Goal: Ask a question

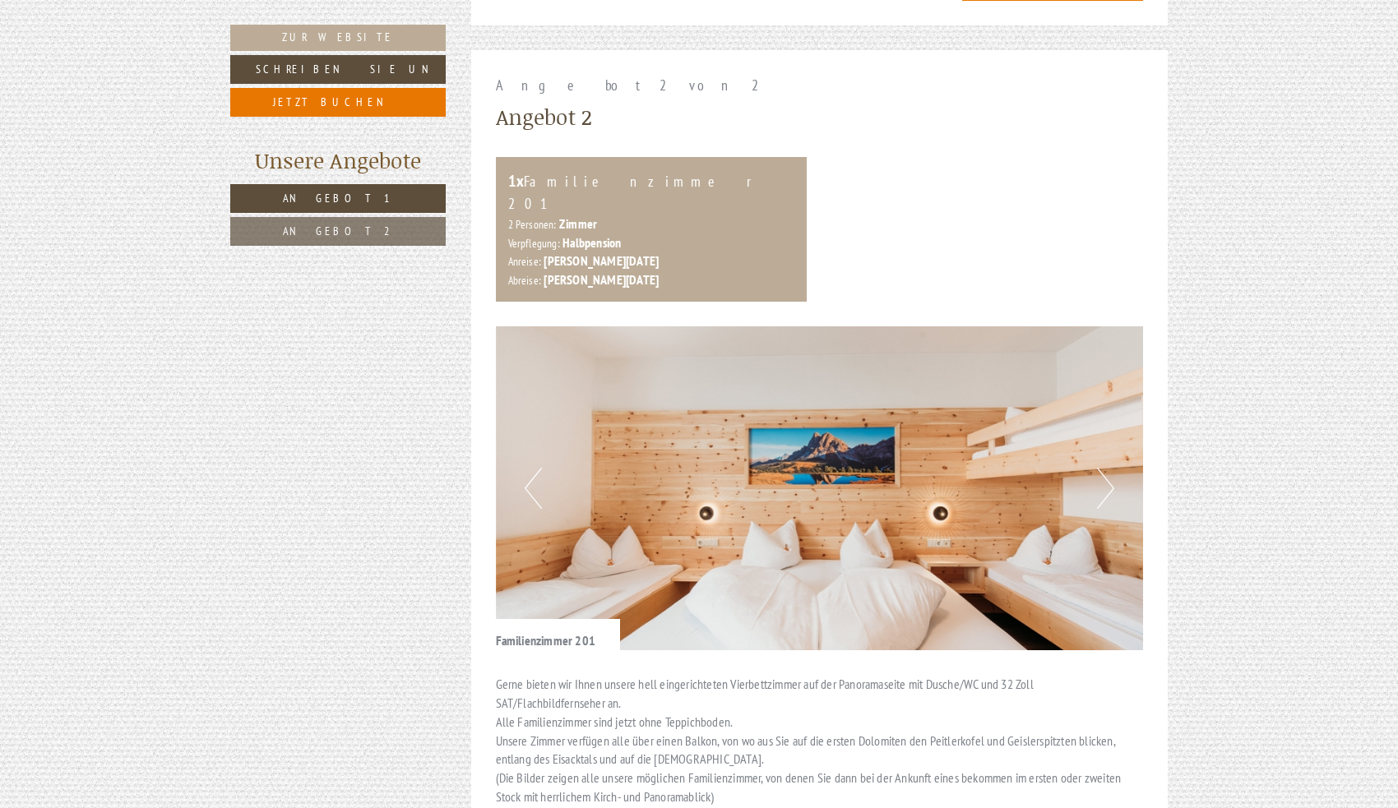
scroll to position [1874, 0]
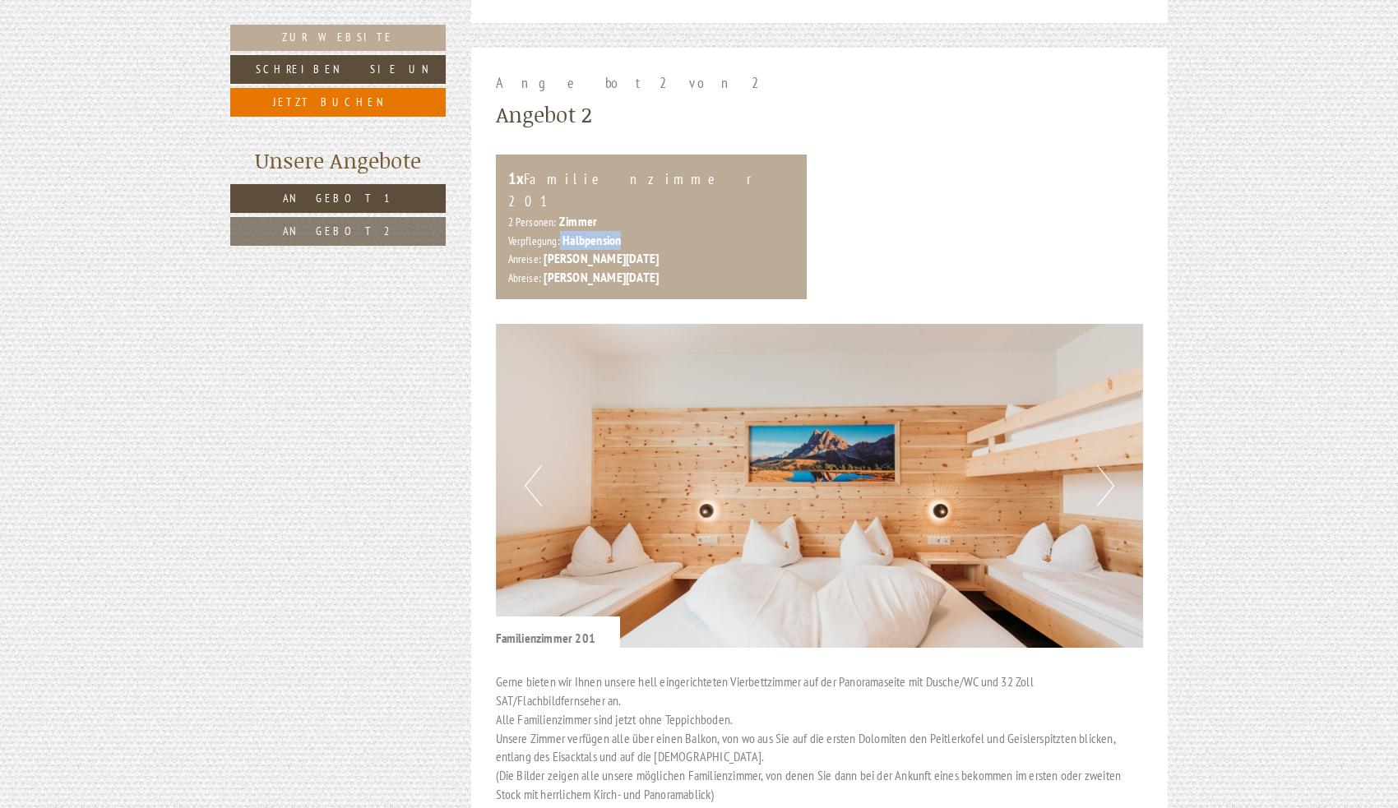
drag, startPoint x: 634, startPoint y: 186, endPoint x: 557, endPoint y: 189, distance: 76.5
click at [557, 212] on div "2 Personen: Zimmer Verpflegung: Halbpension" at bounding box center [651, 231] width 287 height 38
click at [1104, 465] on button "Next" at bounding box center [1105, 485] width 17 height 41
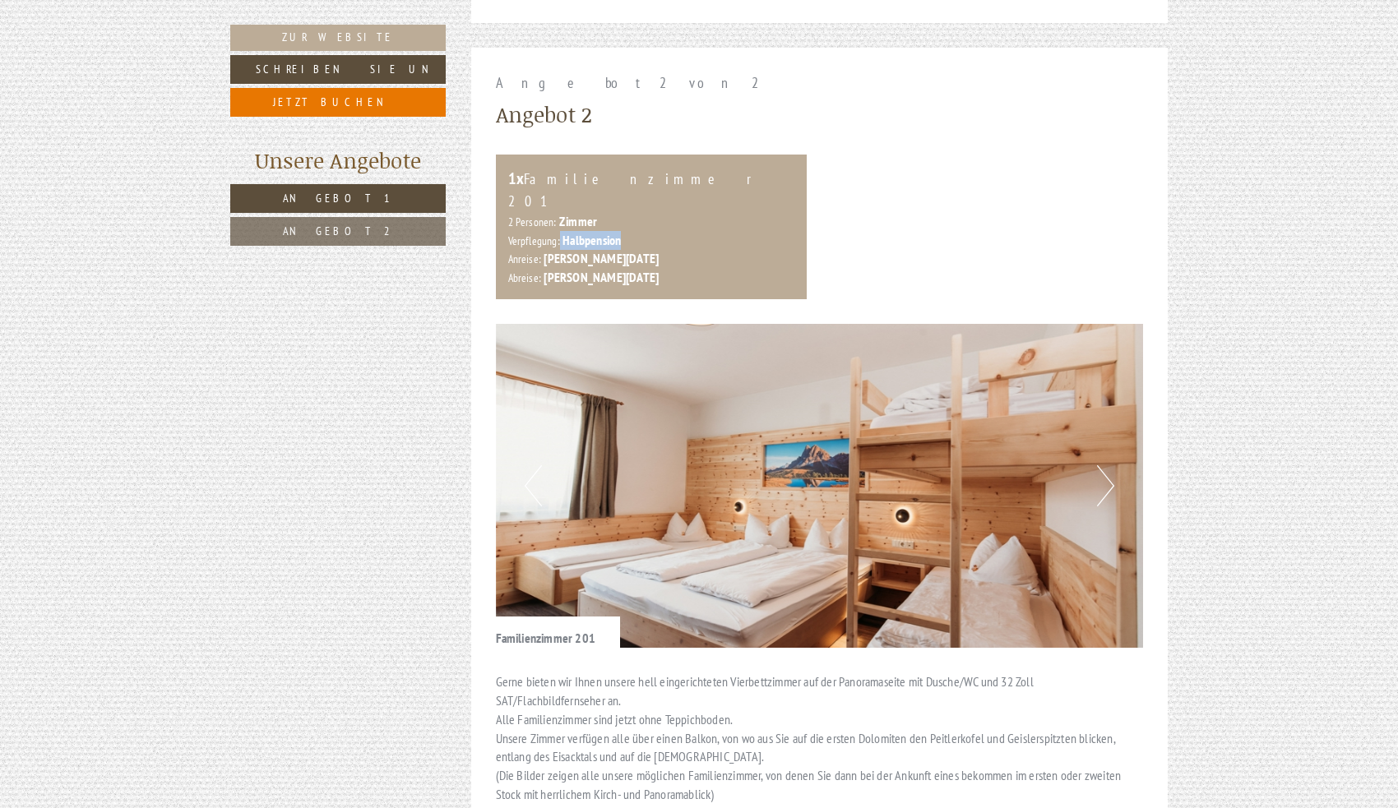
click at [1104, 465] on button "Next" at bounding box center [1105, 485] width 17 height 41
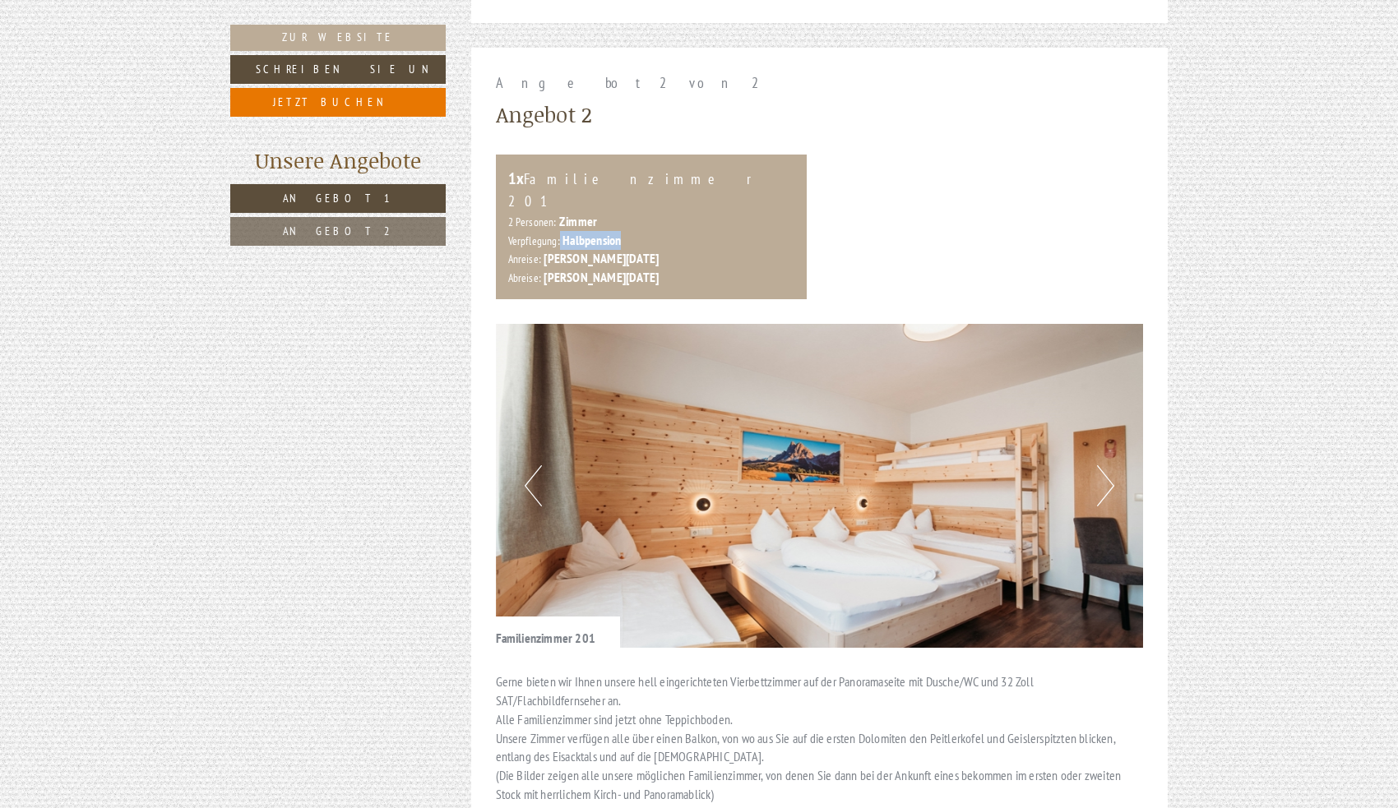
click at [1104, 465] on button "Next" at bounding box center [1105, 485] width 17 height 41
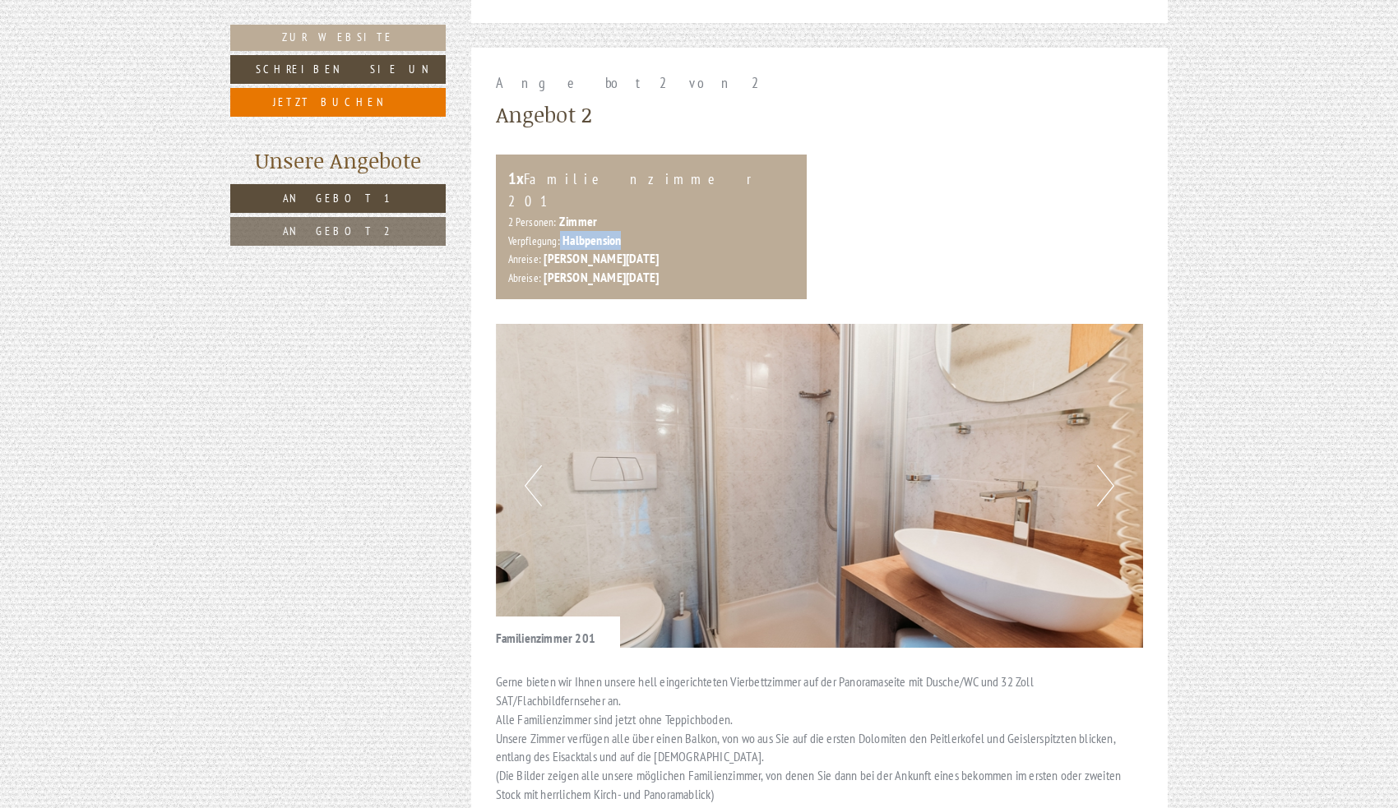
click at [1104, 465] on button "Next" at bounding box center [1105, 485] width 17 height 41
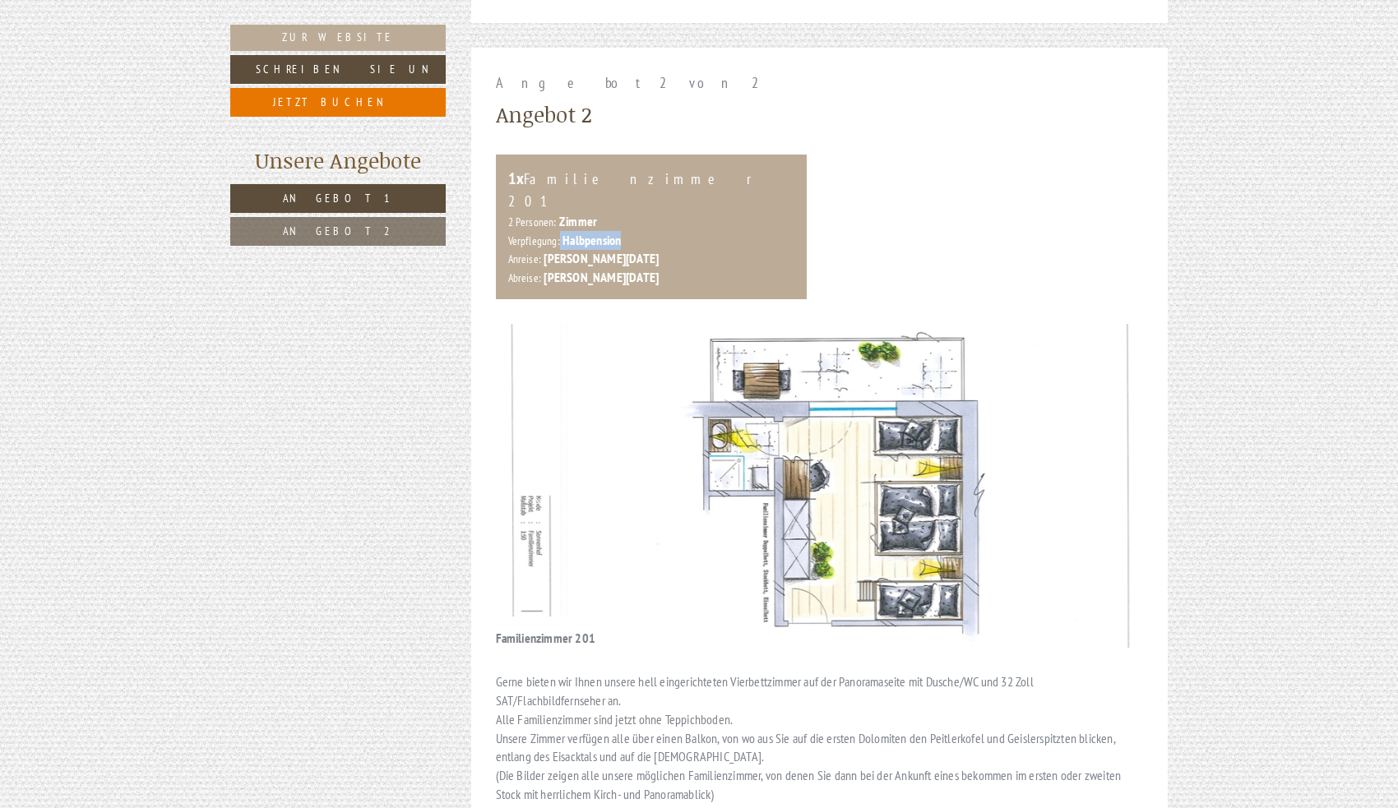
click at [1104, 465] on button "Next" at bounding box center [1105, 485] width 17 height 41
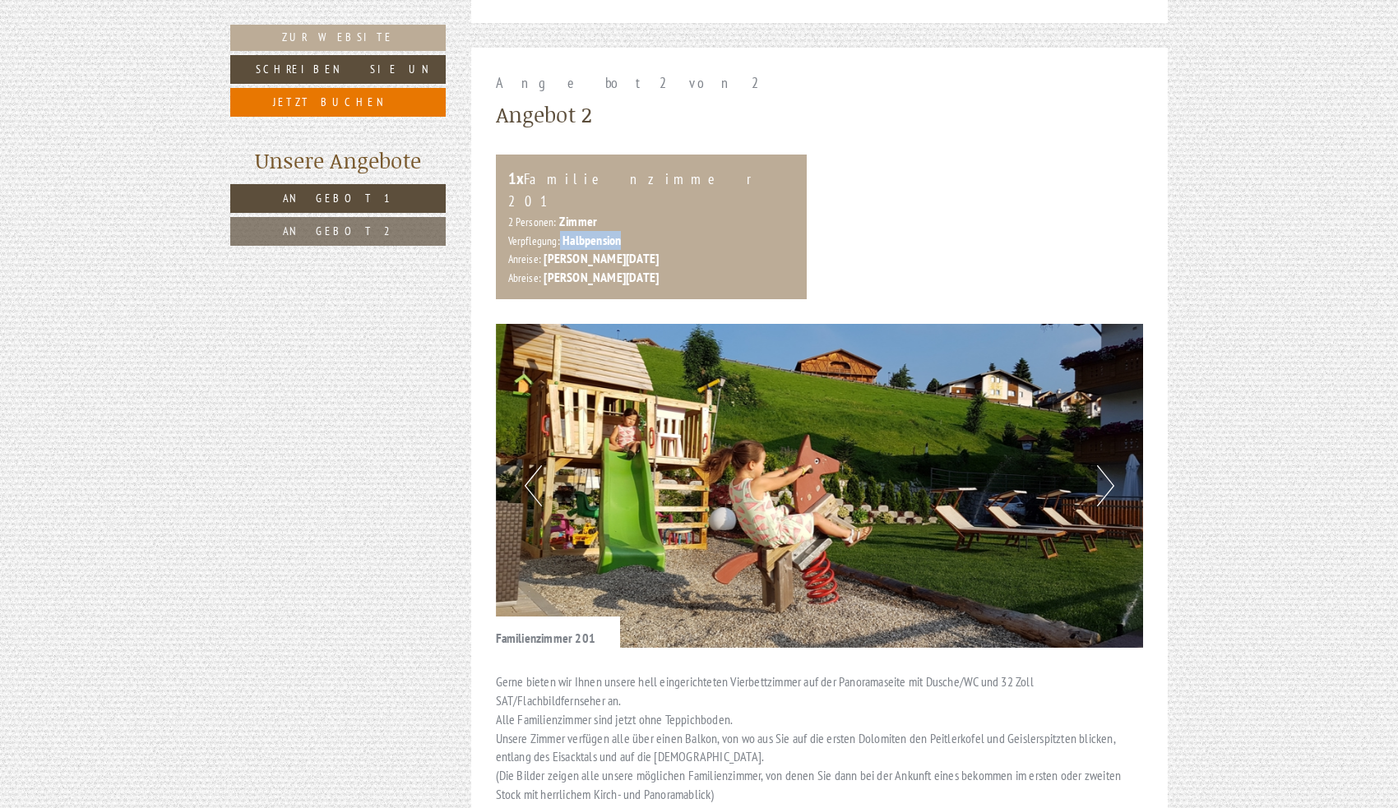
click at [1104, 465] on button "Next" at bounding box center [1105, 485] width 17 height 41
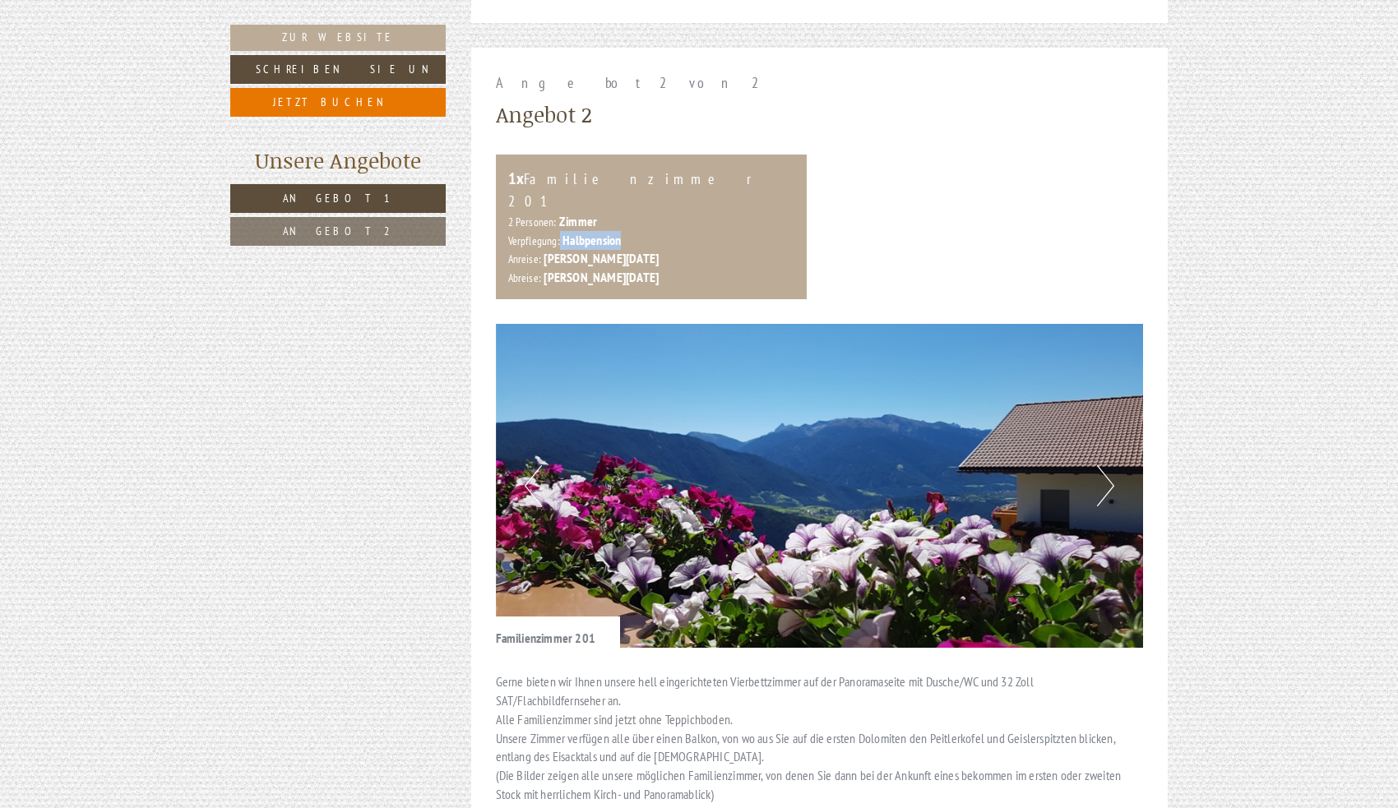
click at [1104, 465] on button "Next" at bounding box center [1105, 485] width 17 height 41
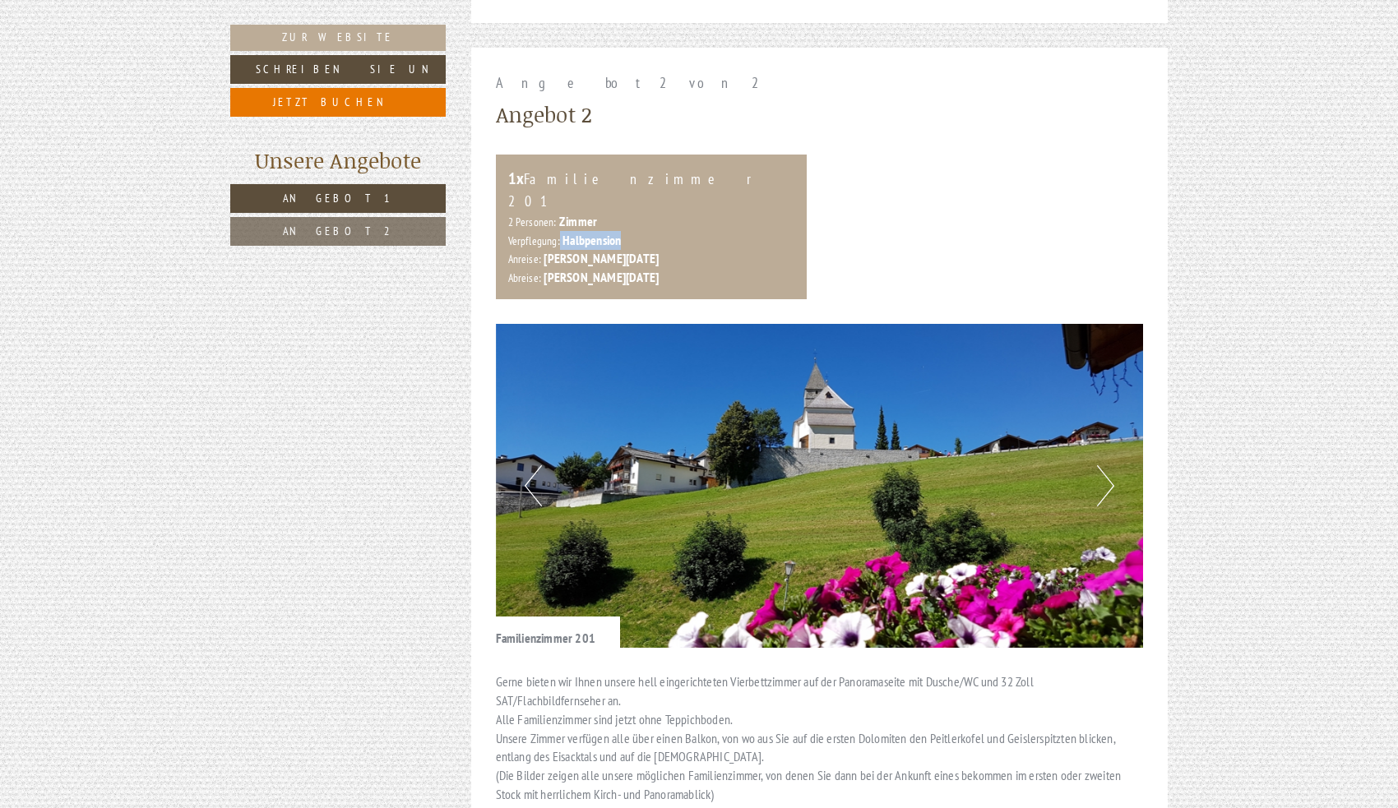
click at [1104, 465] on button "Next" at bounding box center [1105, 485] width 17 height 41
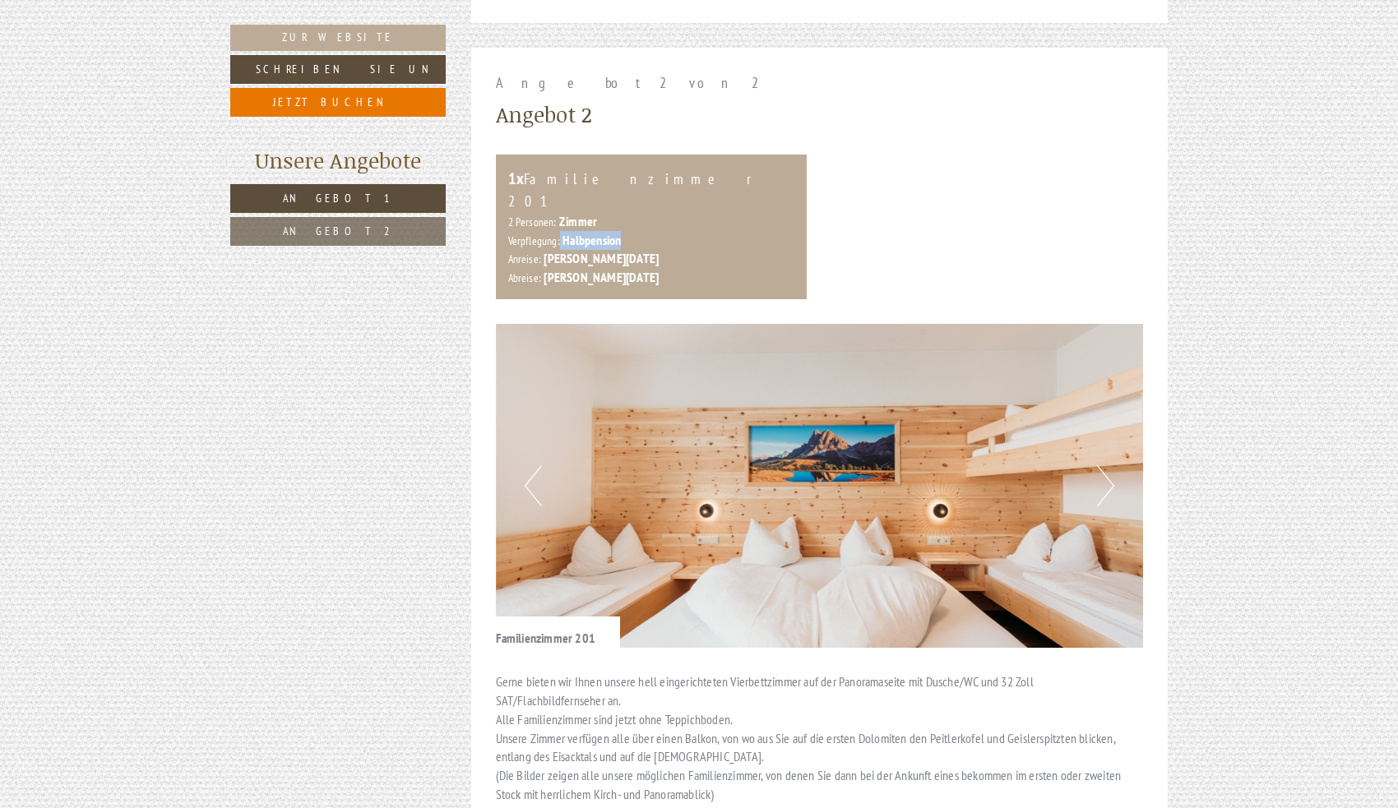
click at [1104, 465] on button "Next" at bounding box center [1105, 485] width 17 height 41
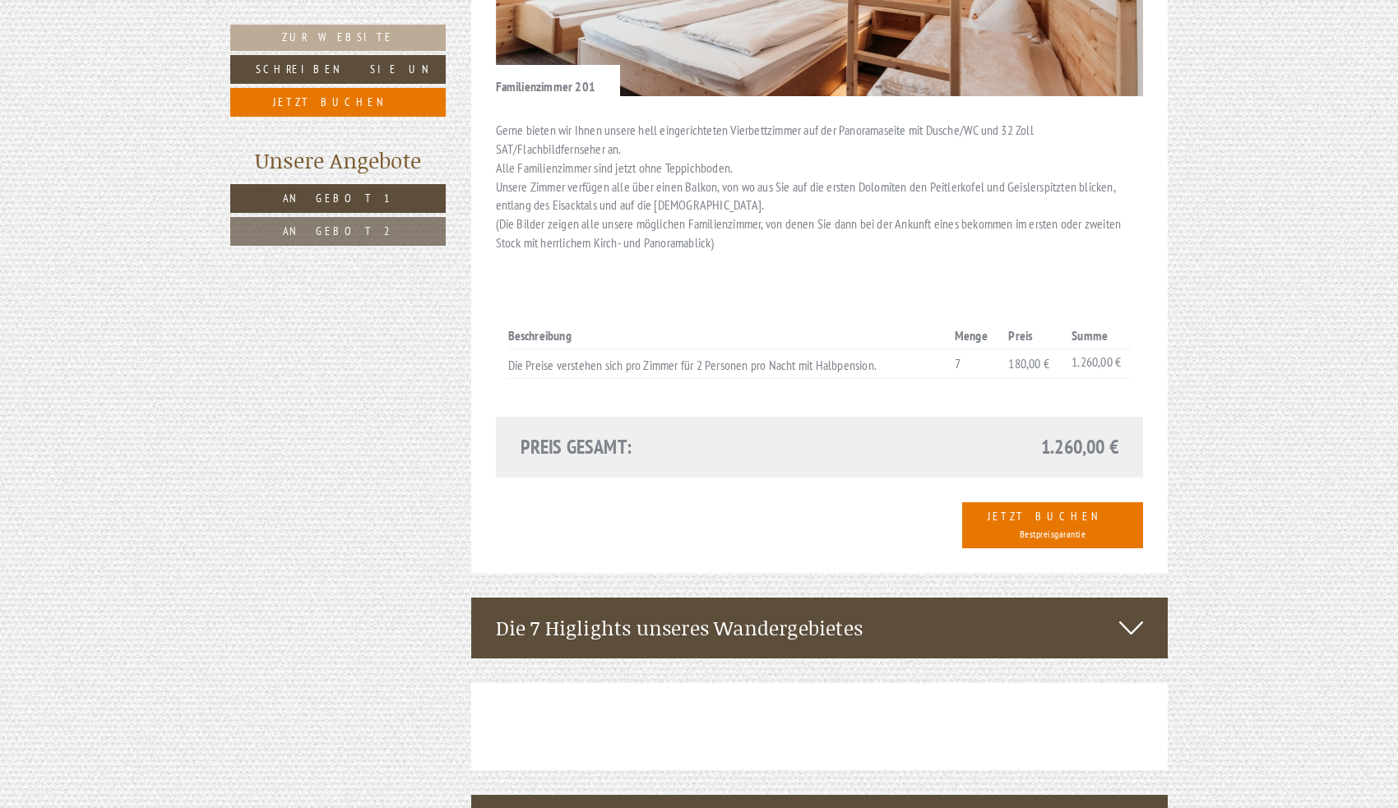
scroll to position [2428, 0]
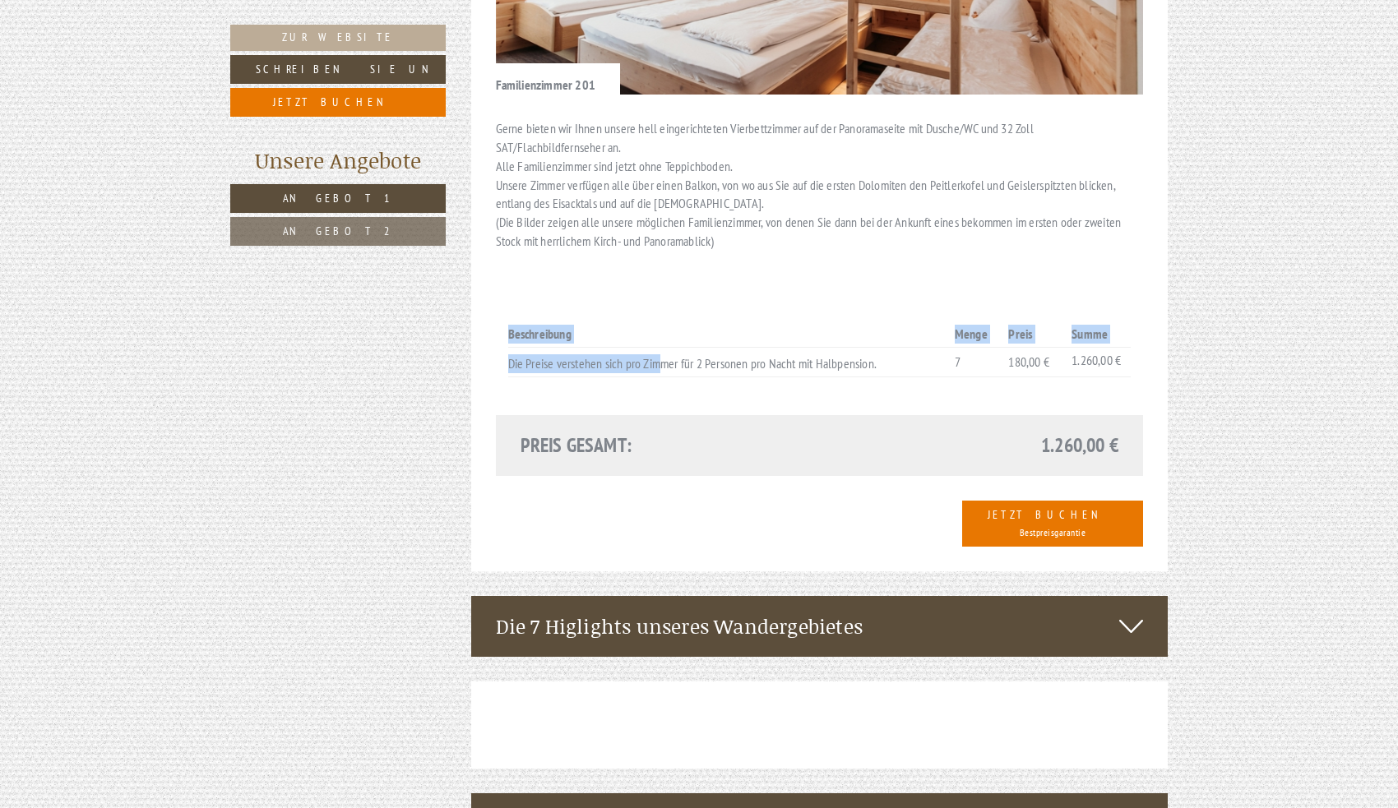
drag, startPoint x: 663, startPoint y: 304, endPoint x: 1025, endPoint y: 333, distance: 363.7
click at [1025, 333] on div "Beschreibung Menge Preis Summe Die Preise verstehen sich pro Zimmer für 2 Perso…" at bounding box center [820, 350] width 648 height 132
click at [994, 432] on div "1.260,00 €" at bounding box center [975, 446] width 312 height 28
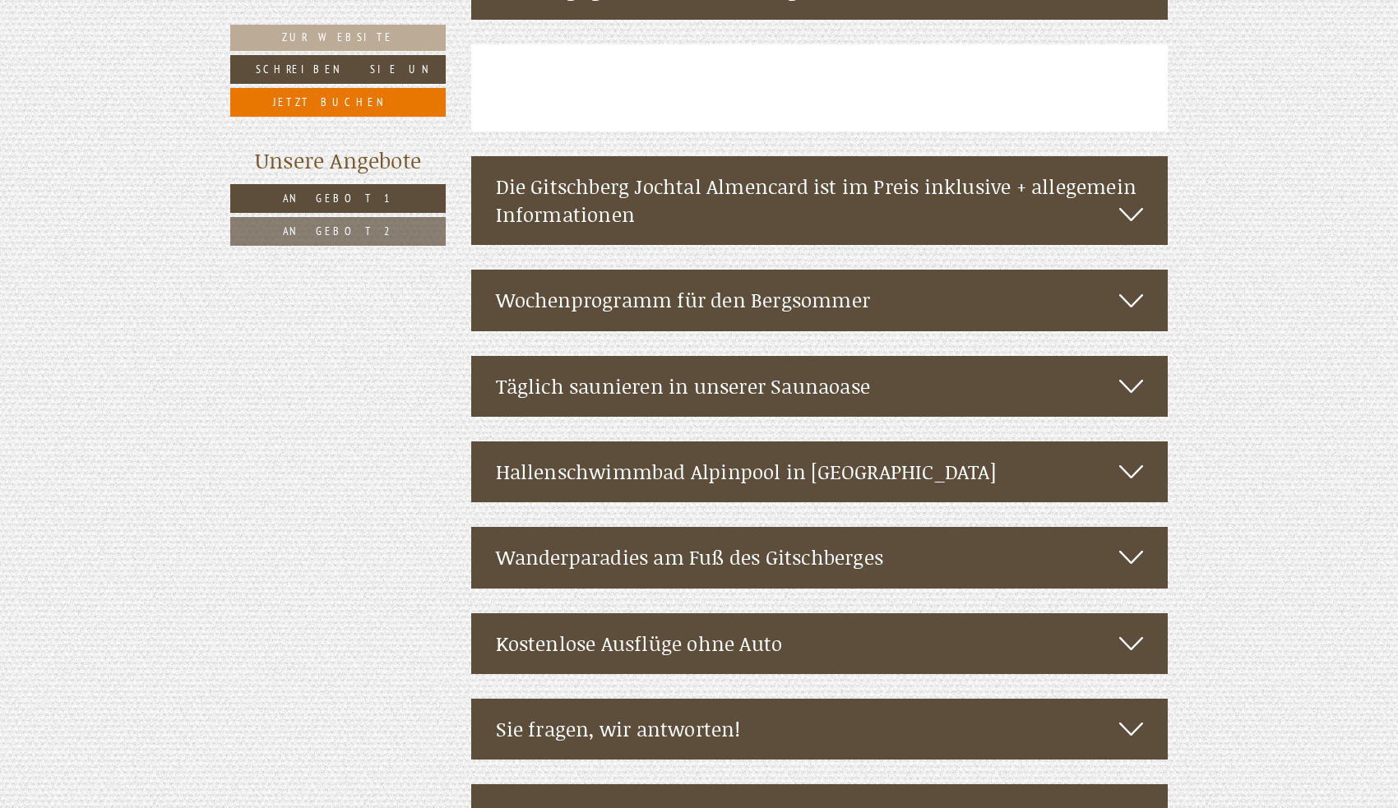
scroll to position [3064, 0]
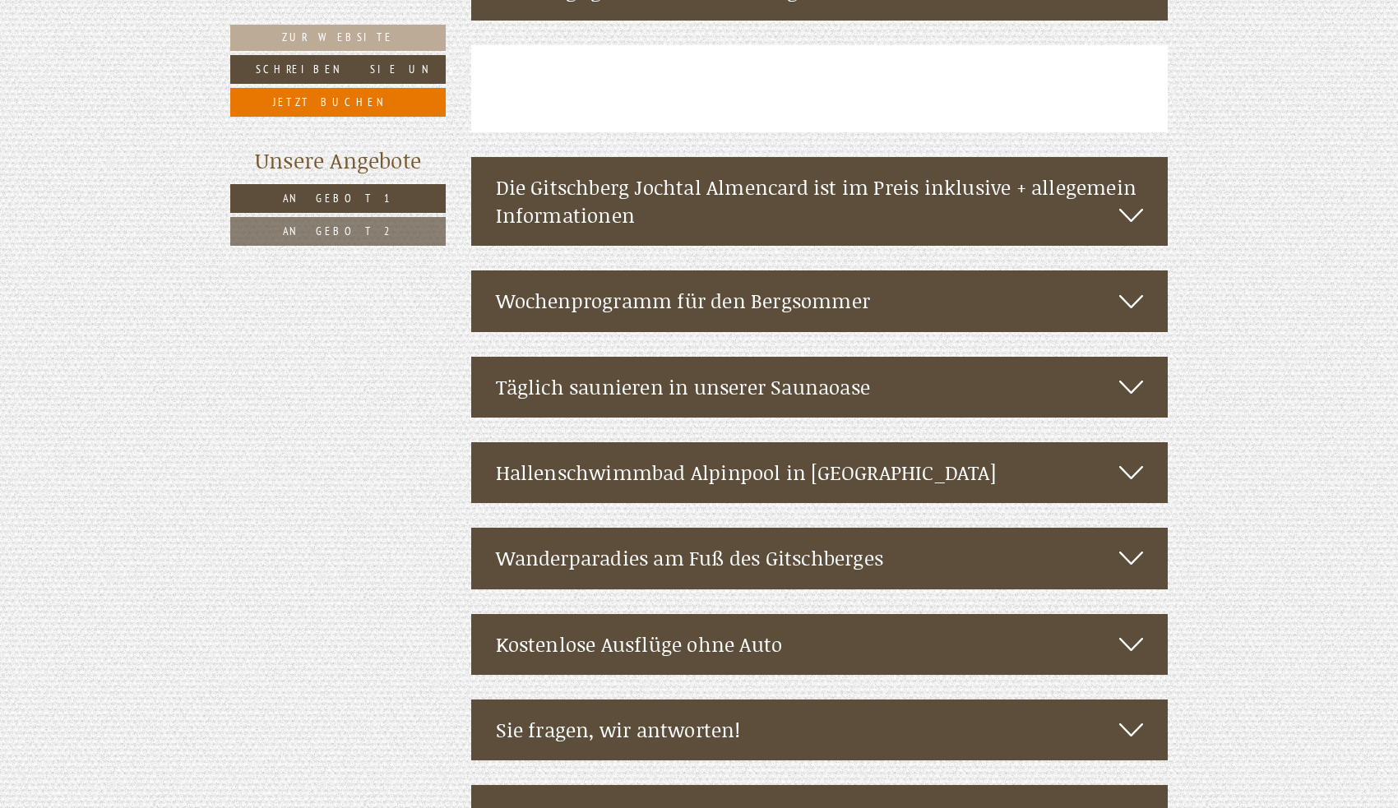
click at [820, 700] on div "Sie fragen, wir antworten!" at bounding box center [819, 730] width 697 height 61
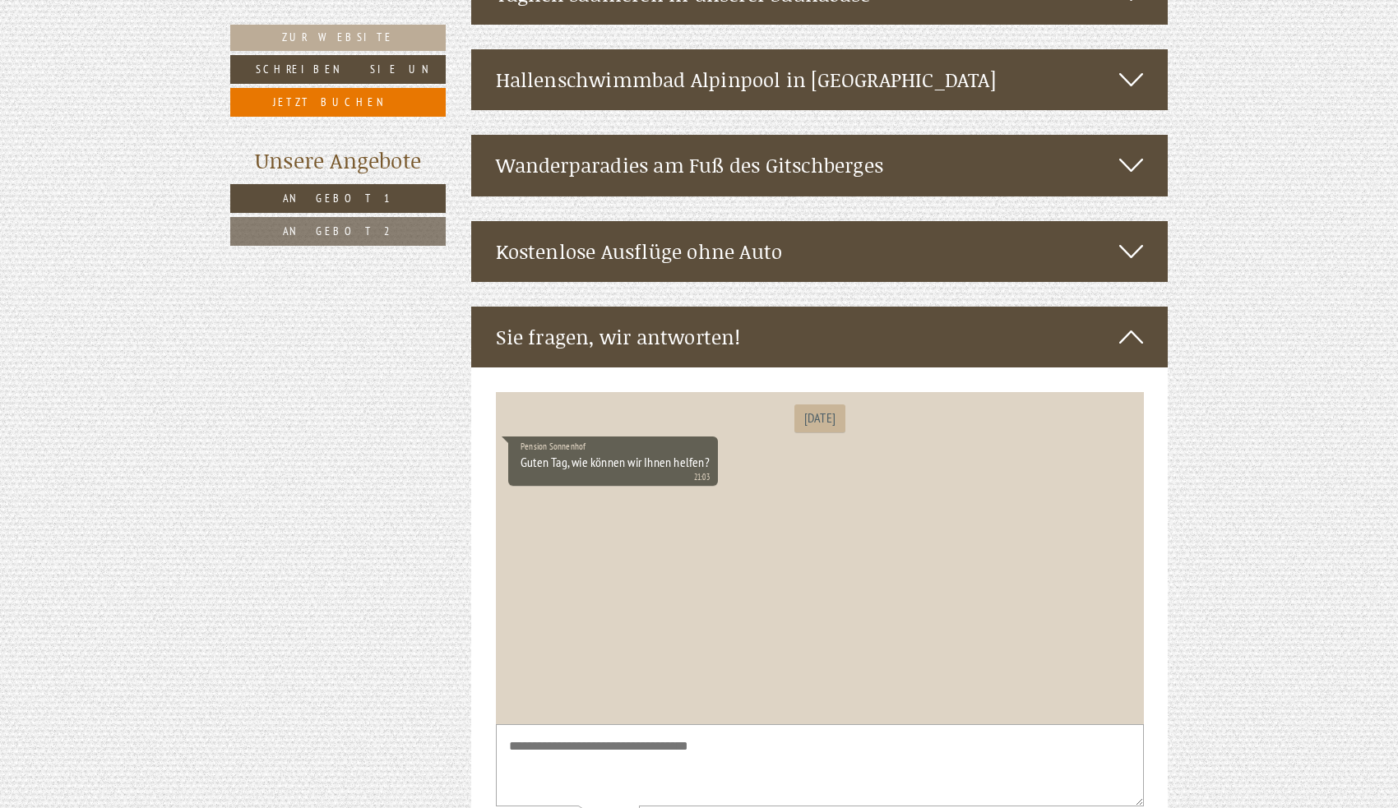
scroll to position [3495, 0]
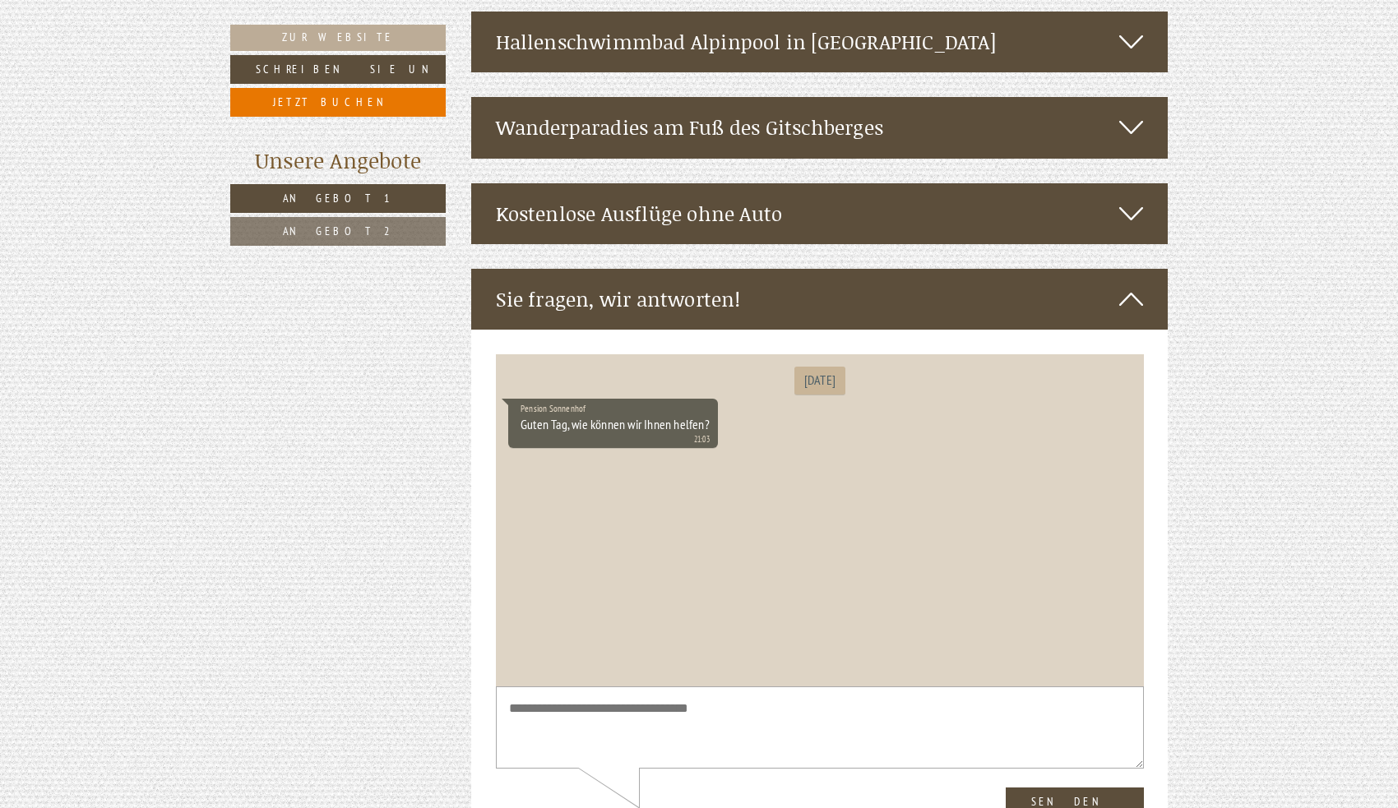
click at [821, 709] on textarea at bounding box center [819, 727] width 648 height 83
type textarea "*"
click at [812, 729] on textarea "**********" at bounding box center [819, 727] width 648 height 83
click at [897, 723] on textarea "**********" at bounding box center [819, 727] width 648 height 83
type textarea "**********"
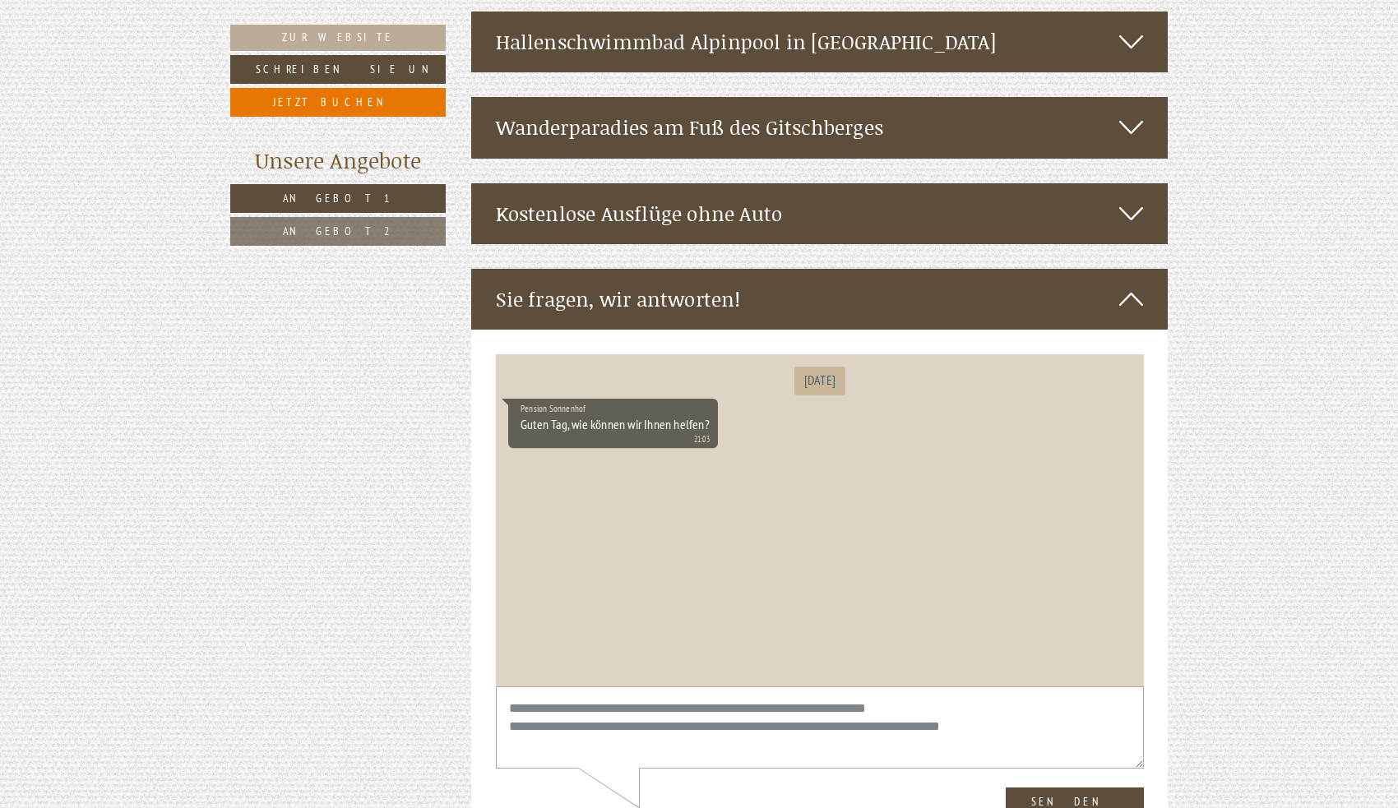
click at [1088, 807] on button "Senden" at bounding box center [1074, 802] width 138 height 29
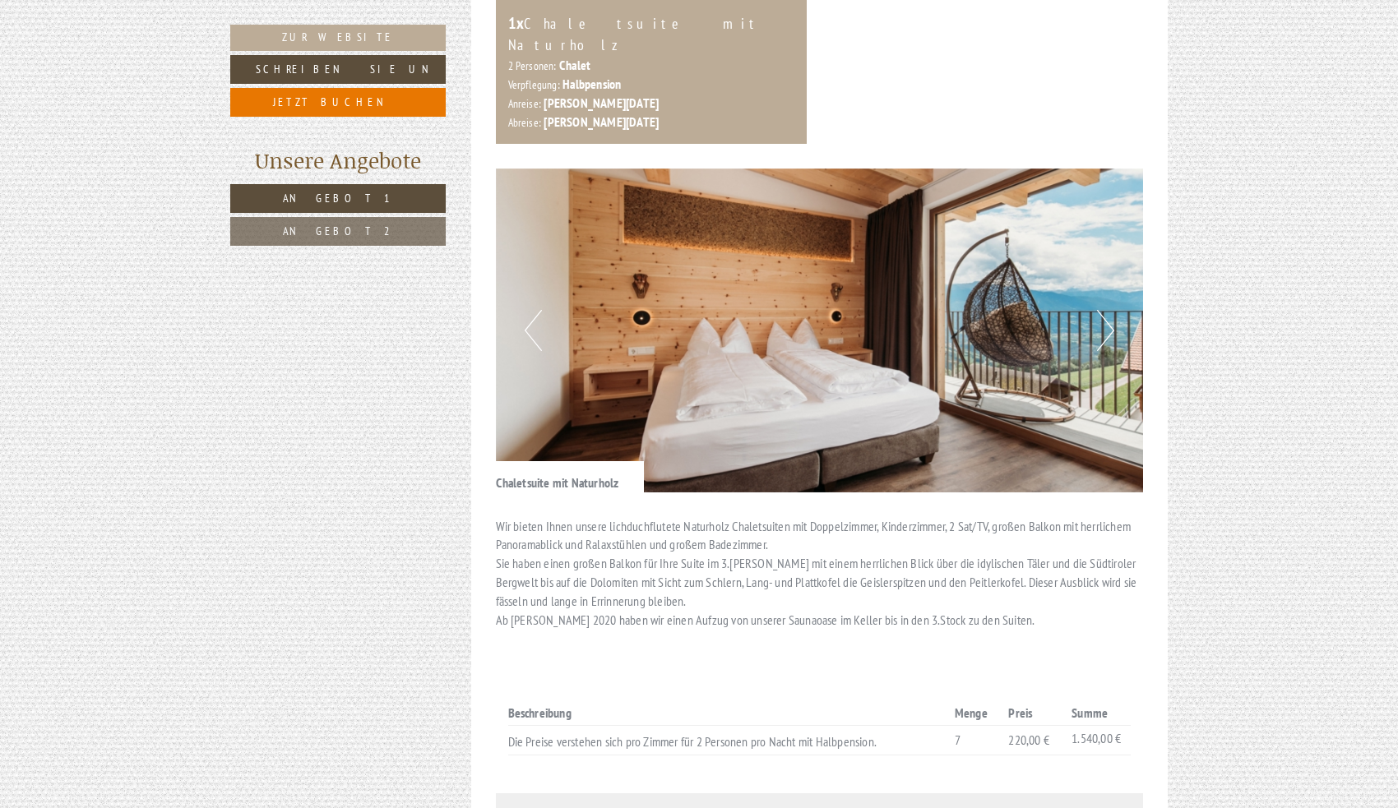
scroll to position [1033, 0]
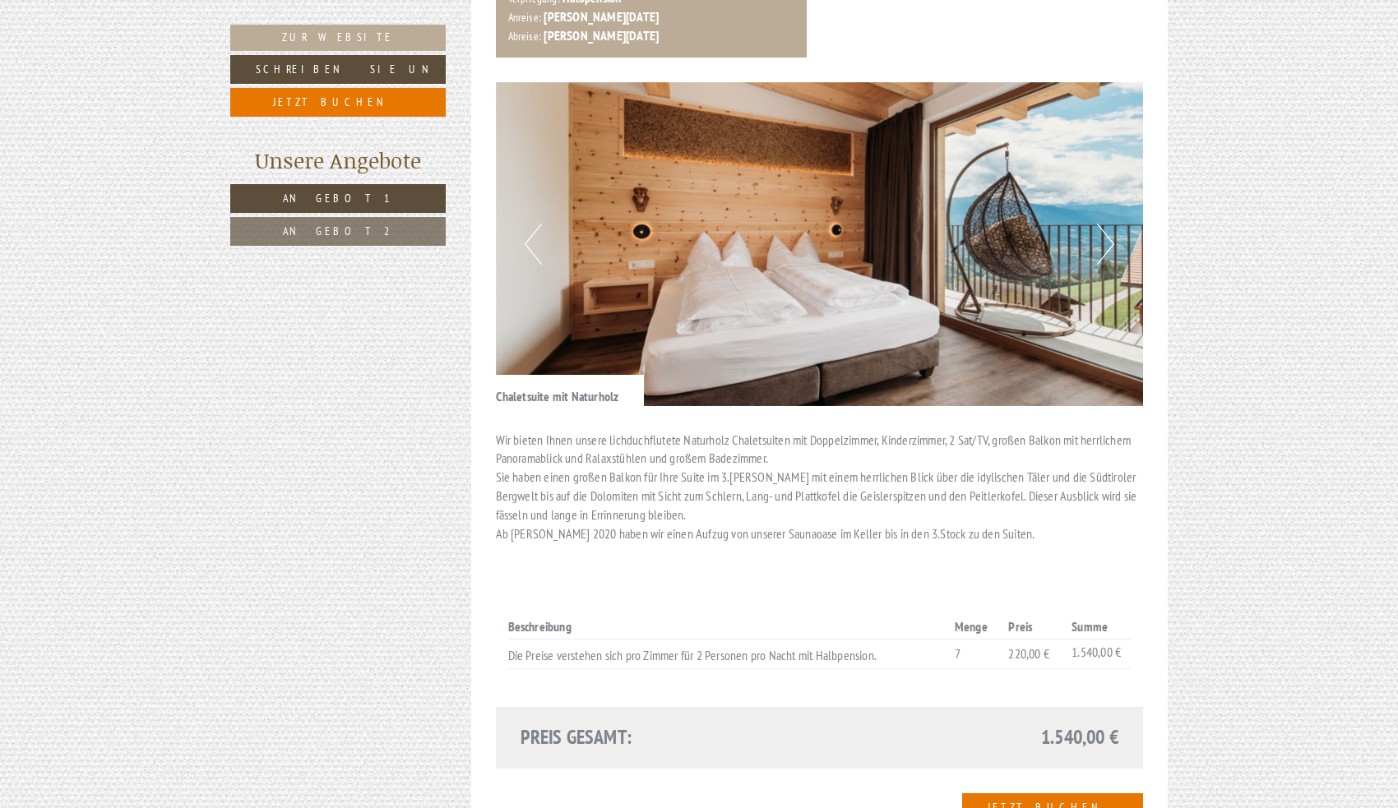
click at [1110, 224] on button "Next" at bounding box center [1105, 244] width 17 height 41
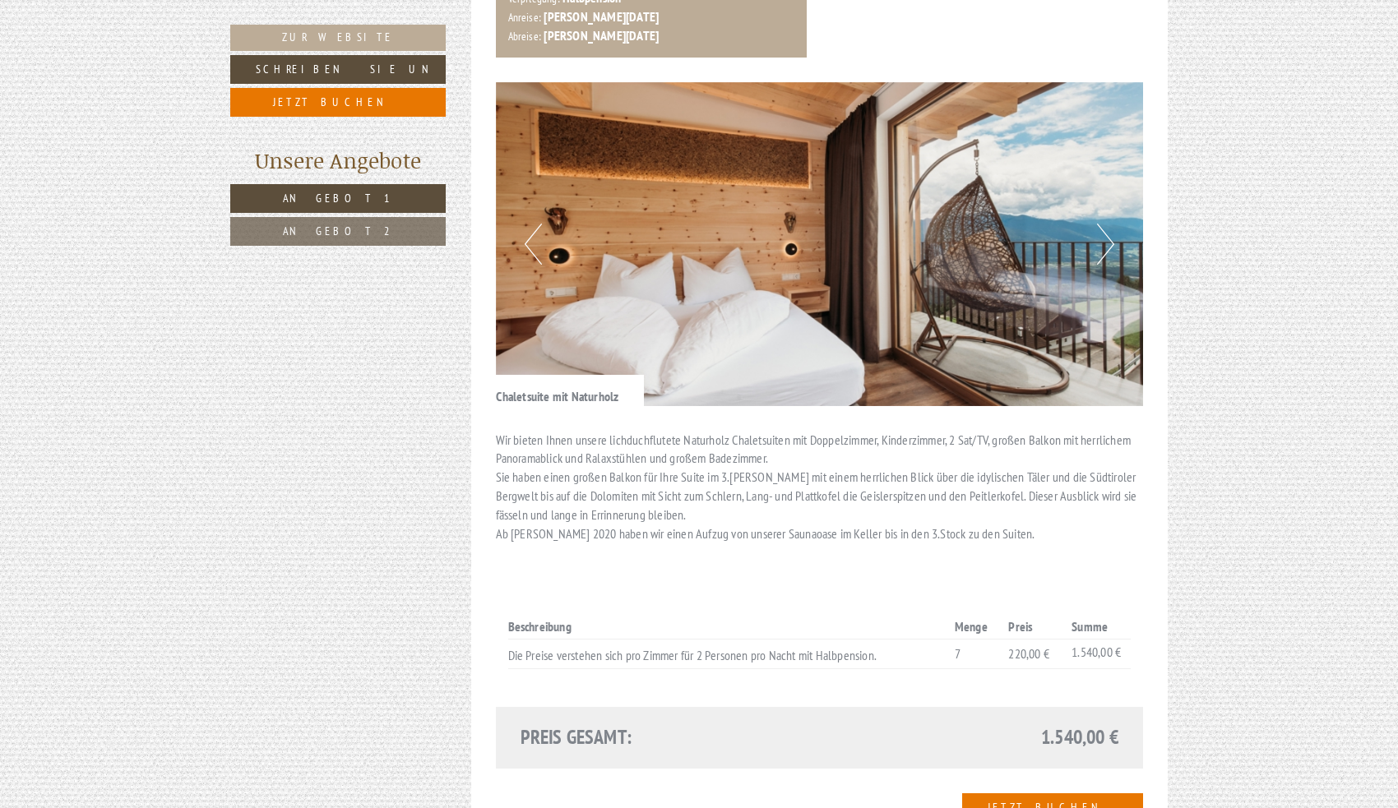
click at [1110, 224] on button "Next" at bounding box center [1105, 244] width 17 height 41
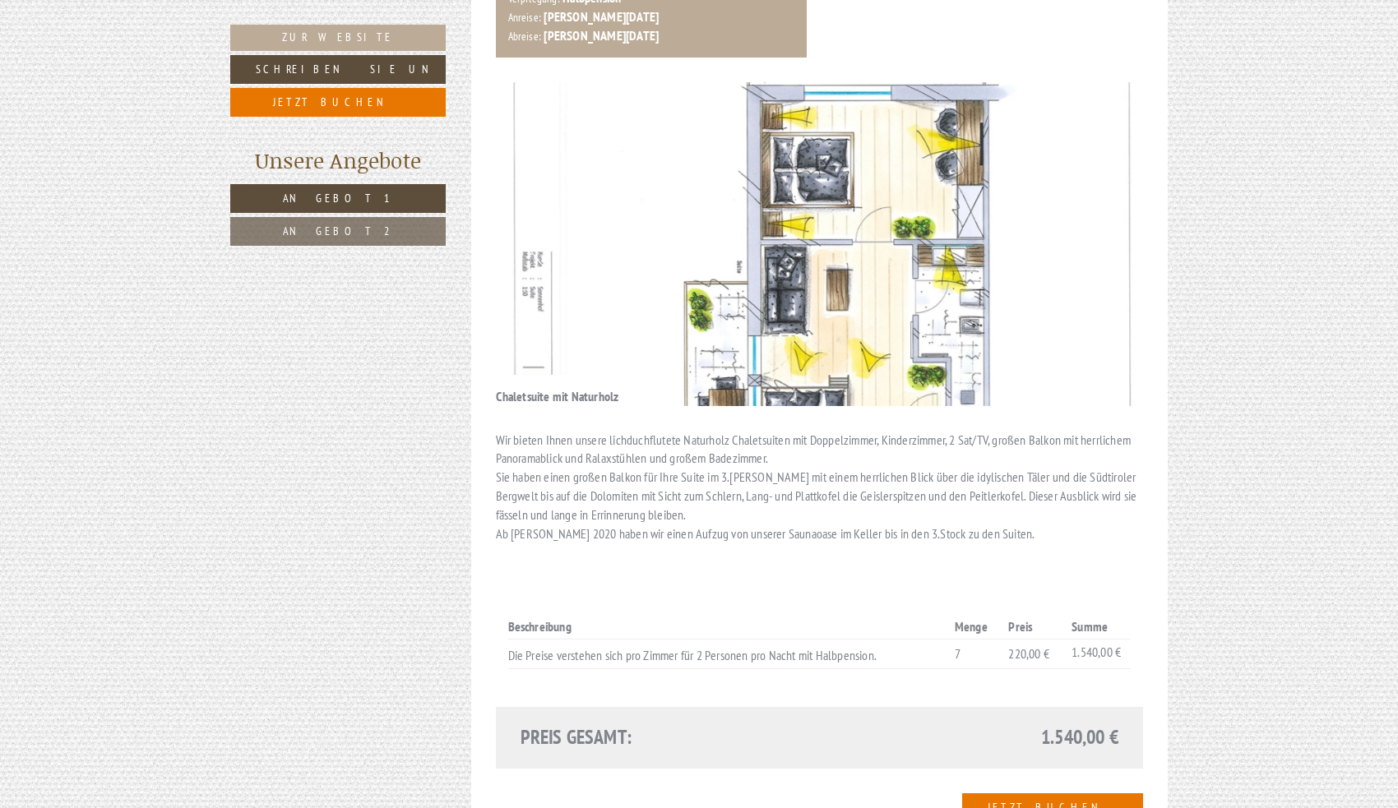
click at [1110, 224] on button "Next" at bounding box center [1105, 244] width 17 height 41
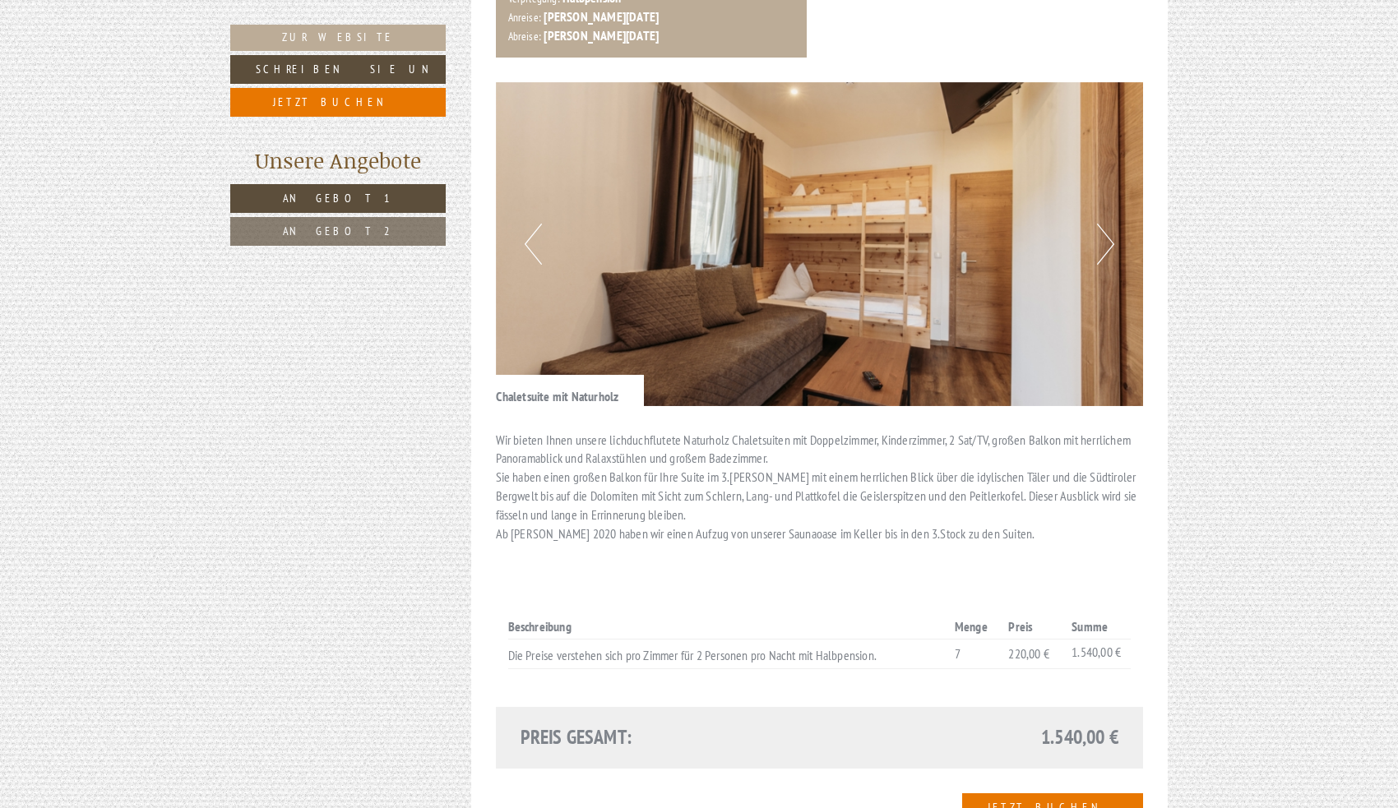
click at [1109, 224] on button "Next" at bounding box center [1105, 244] width 17 height 41
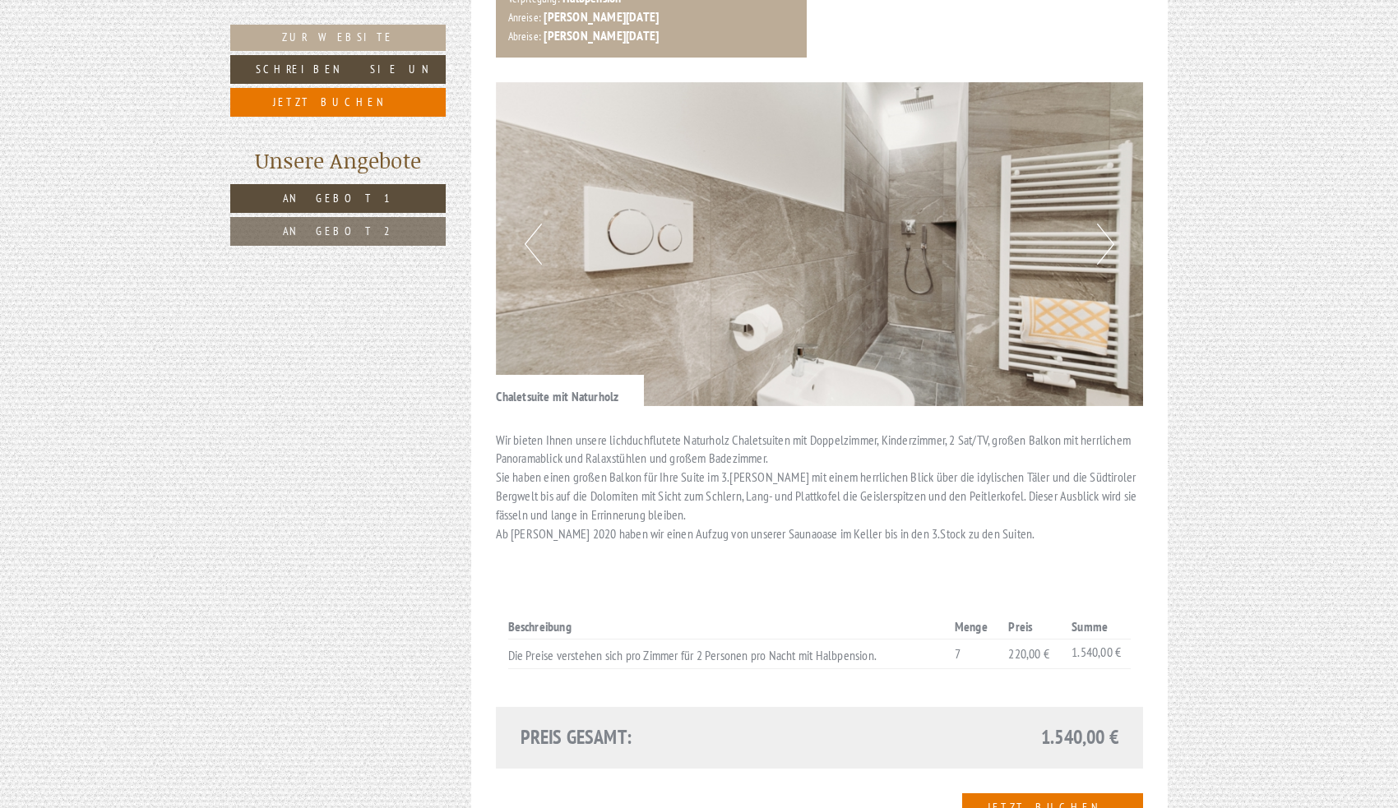
click at [1109, 224] on button "Next" at bounding box center [1105, 244] width 17 height 41
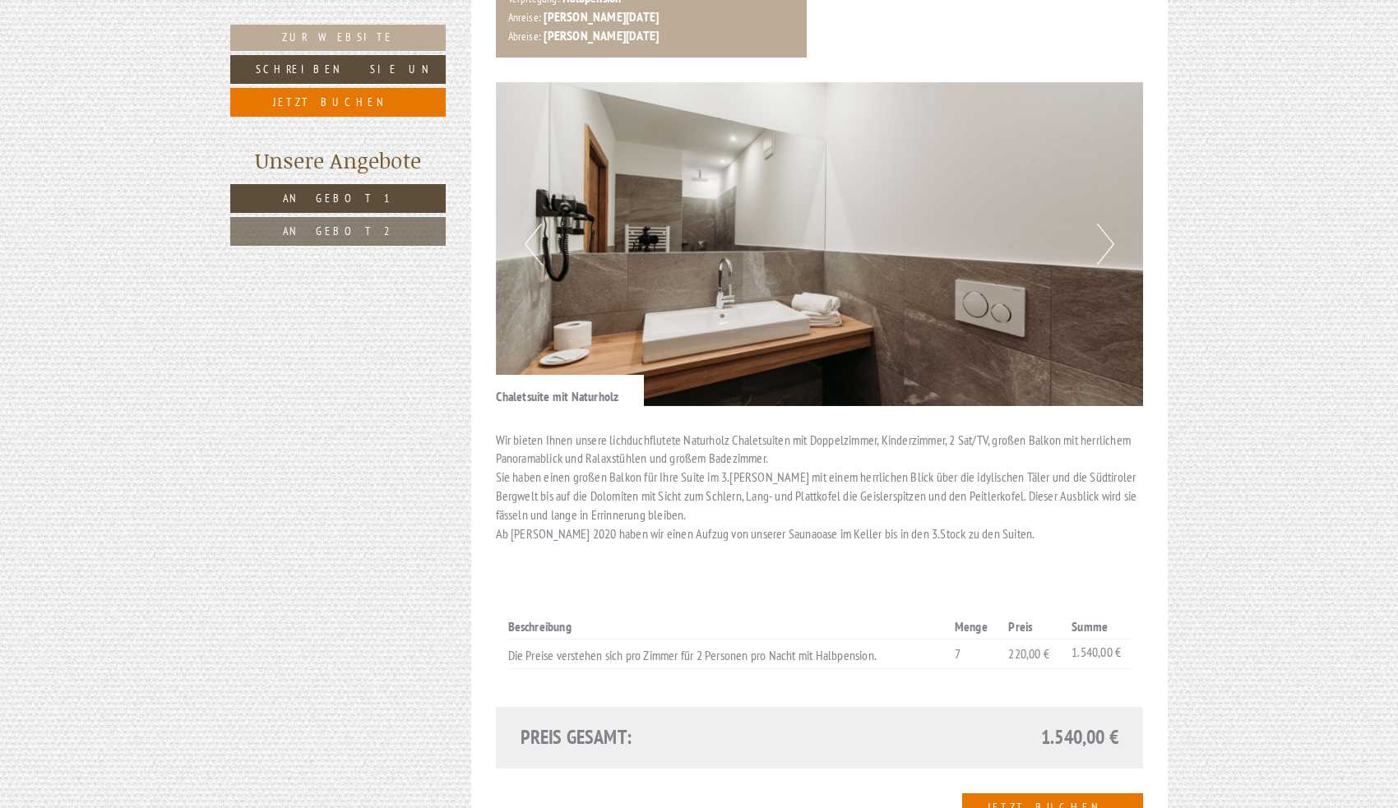
click at [1109, 224] on button "Next" at bounding box center [1105, 244] width 17 height 41
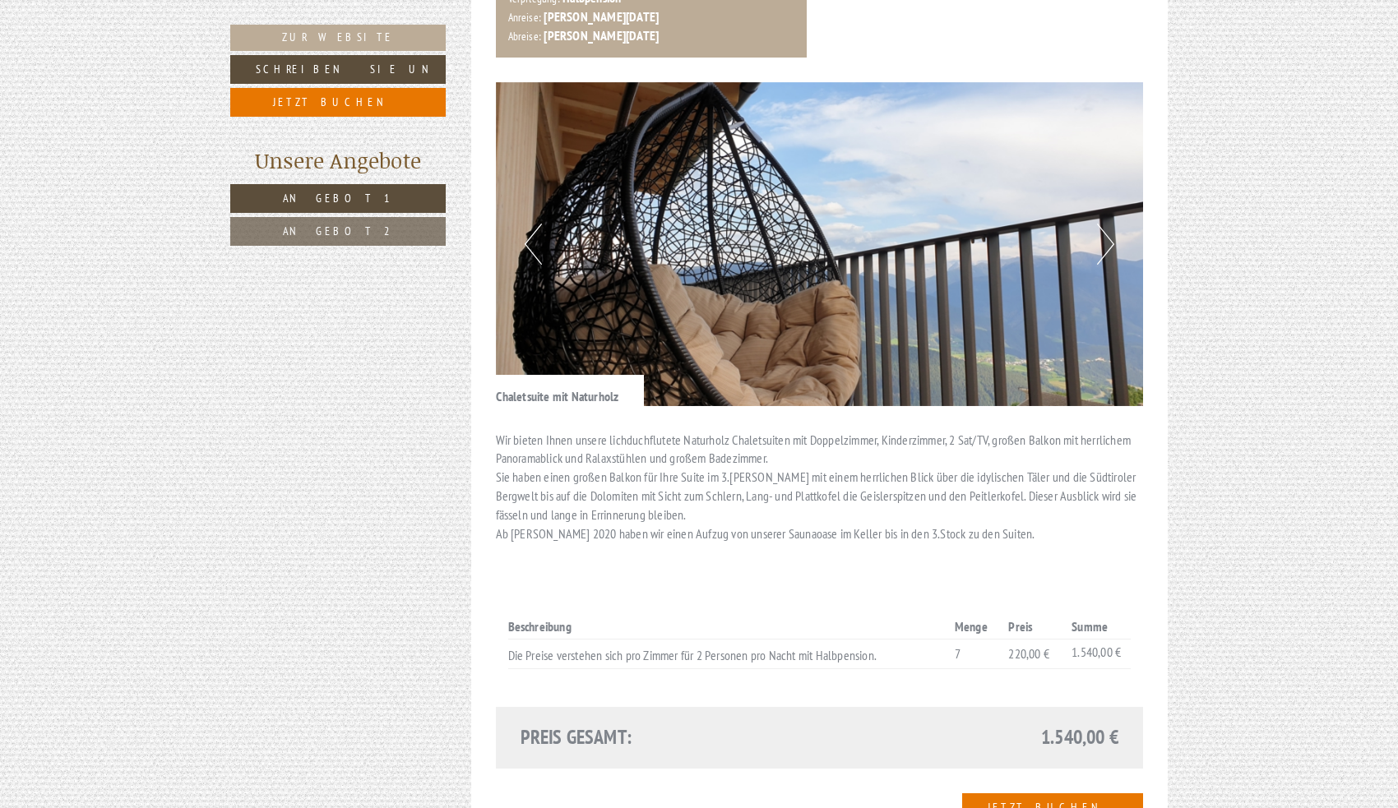
click at [1109, 224] on button "Next" at bounding box center [1105, 244] width 17 height 41
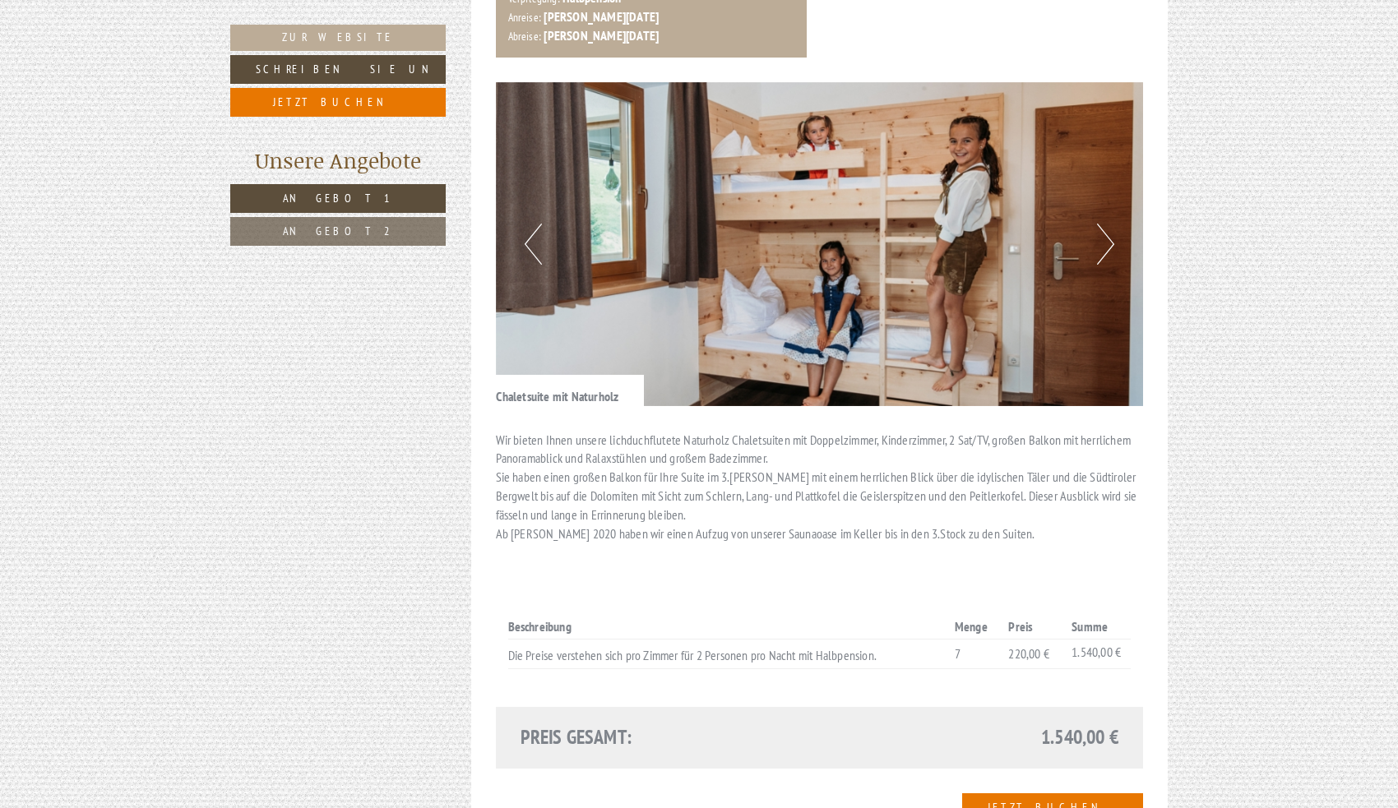
click at [1109, 224] on button "Next" at bounding box center [1105, 244] width 17 height 41
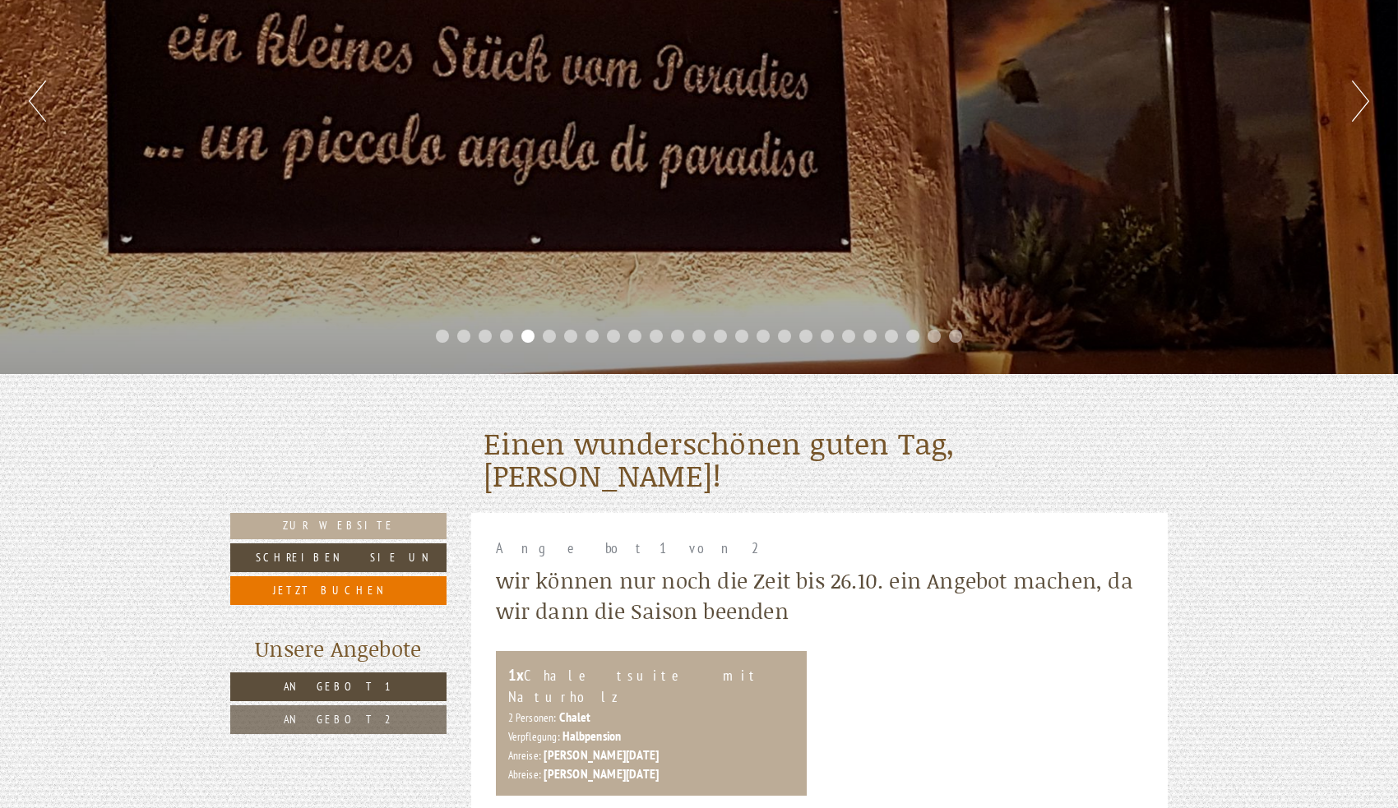
scroll to position [878, 0]
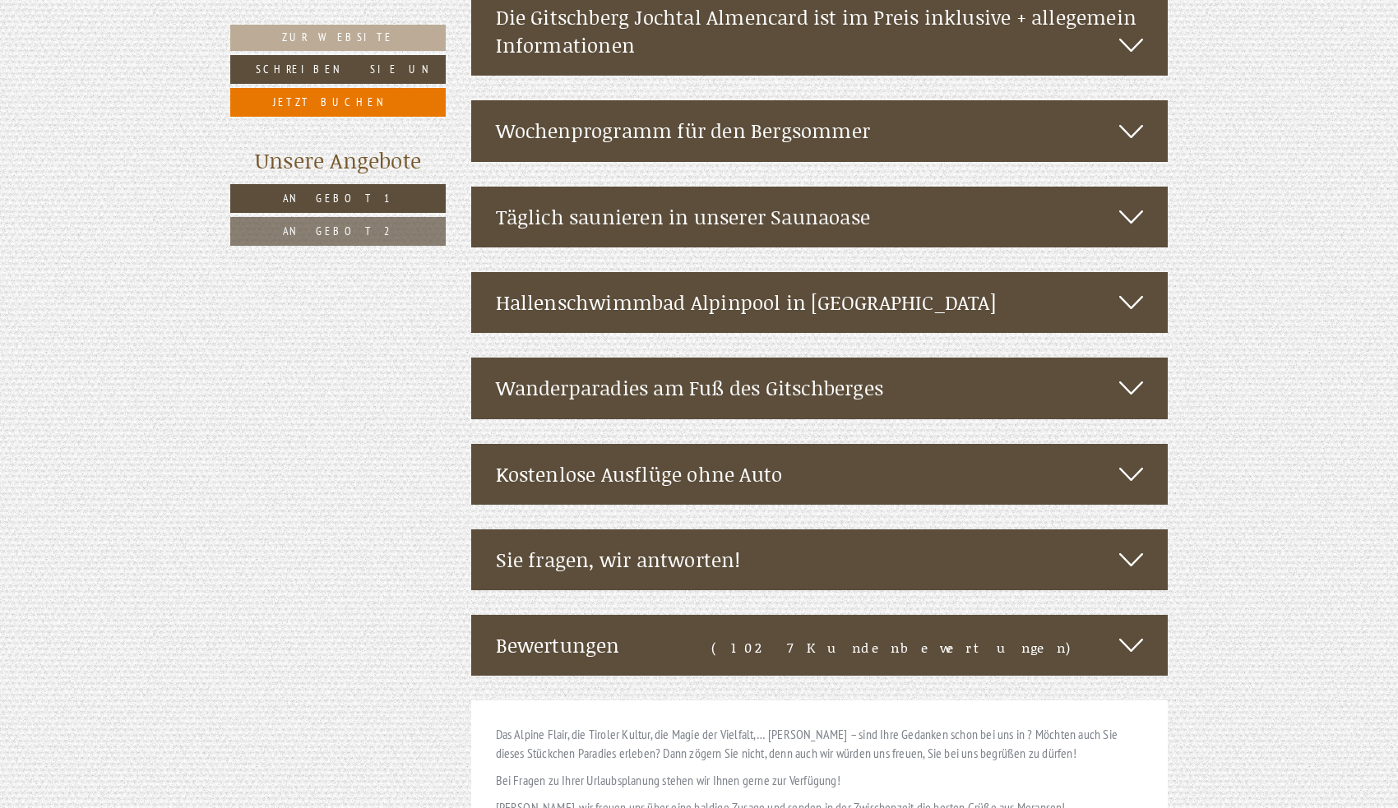
scroll to position [3242, 0]
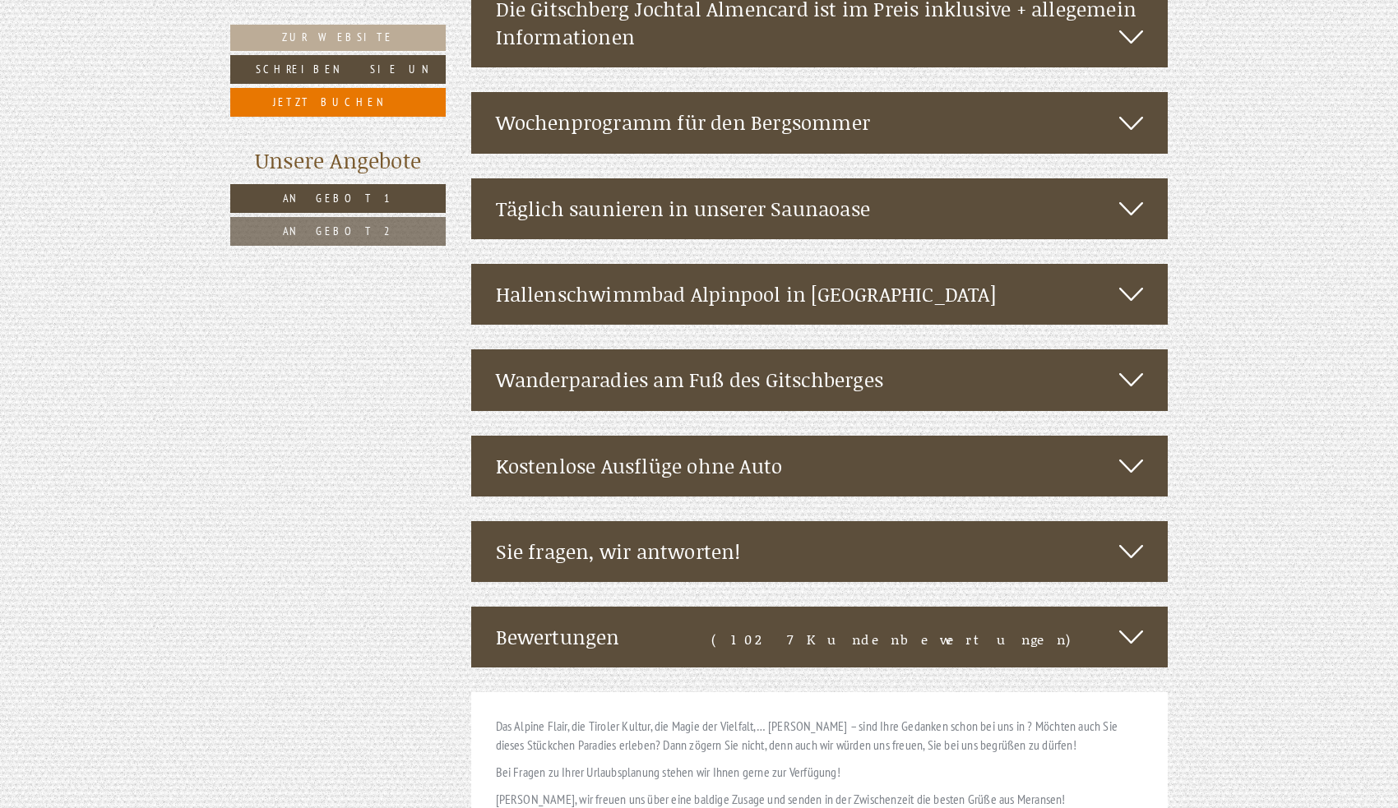
click at [835, 521] on div "Sie fragen, wir antworten!" at bounding box center [819, 551] width 697 height 61
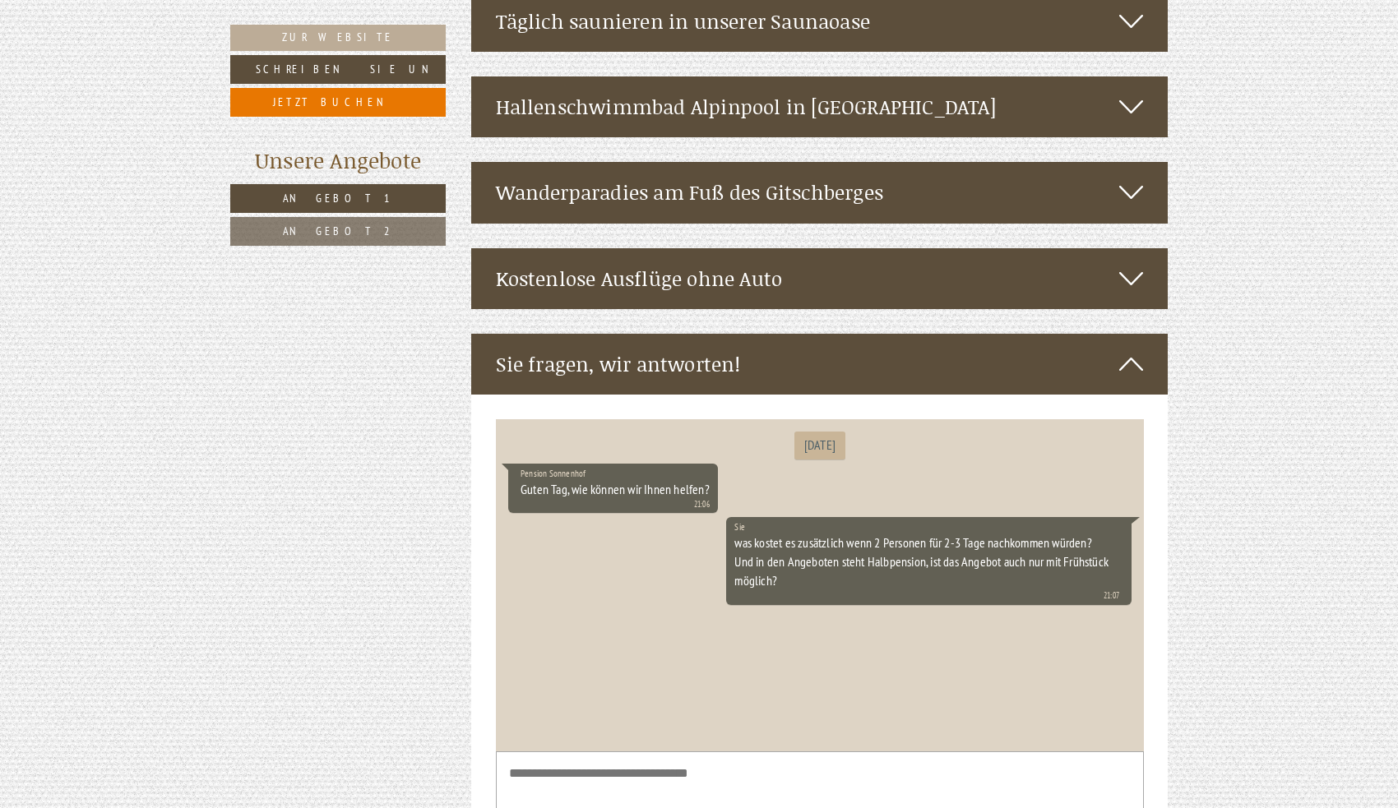
scroll to position [3523, 0]
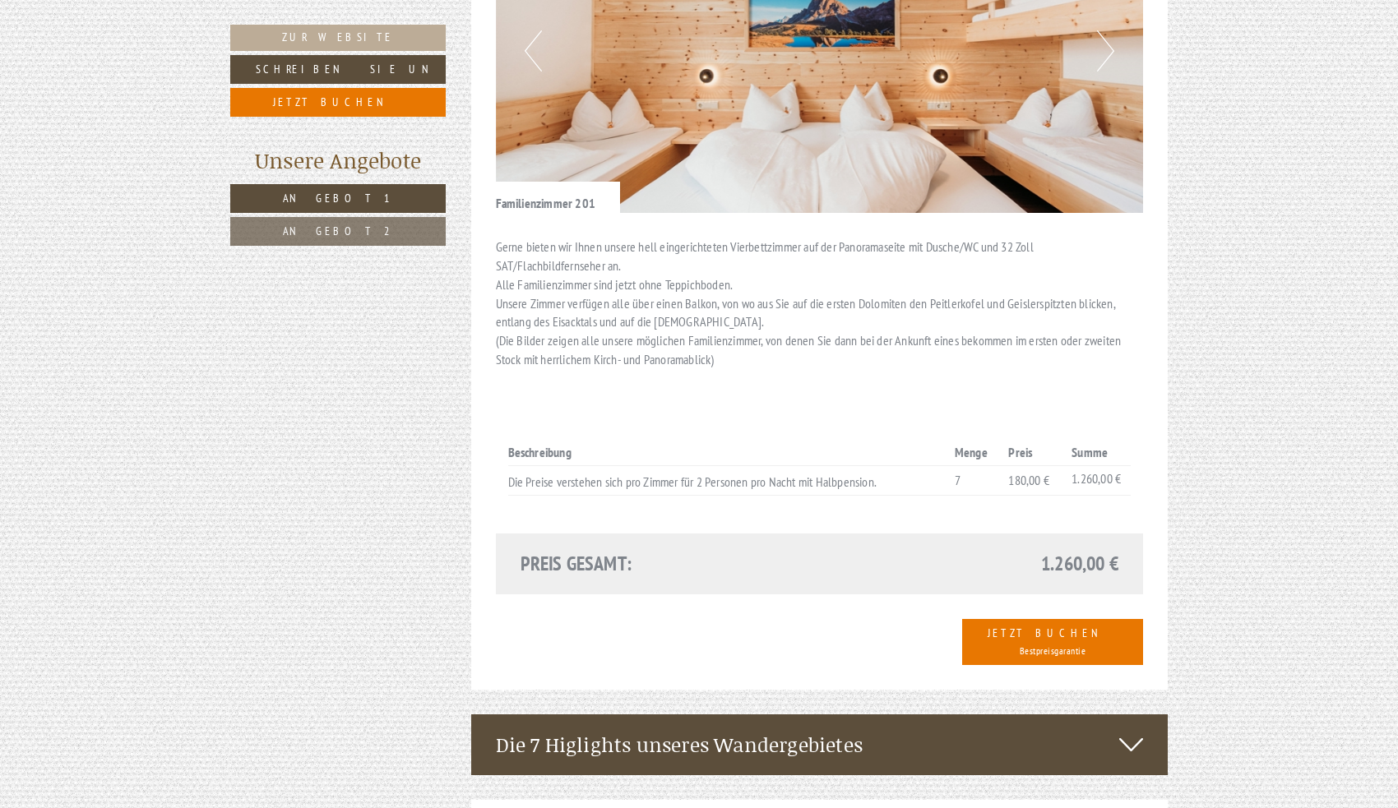
click at [423, 226] on link "Angebot 2" at bounding box center [337, 231] width 215 height 29
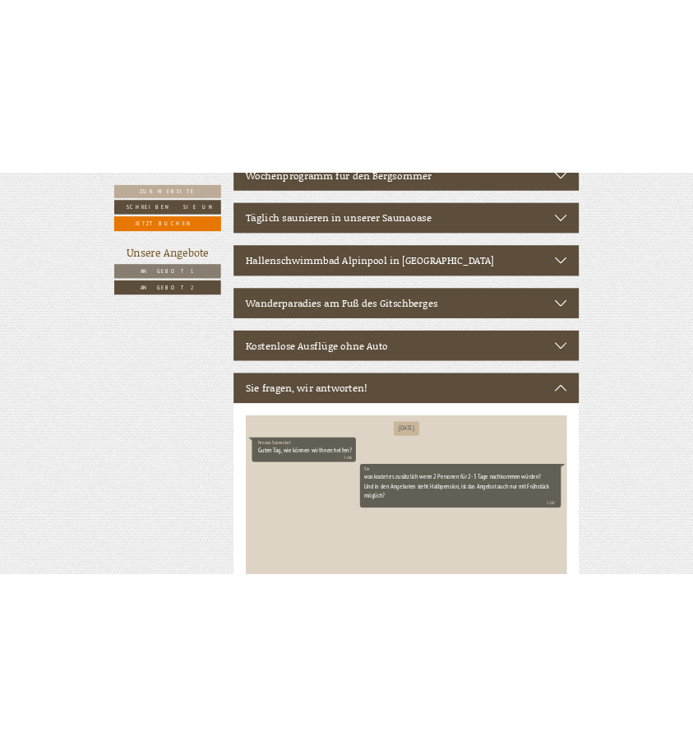
scroll to position [807, 0]
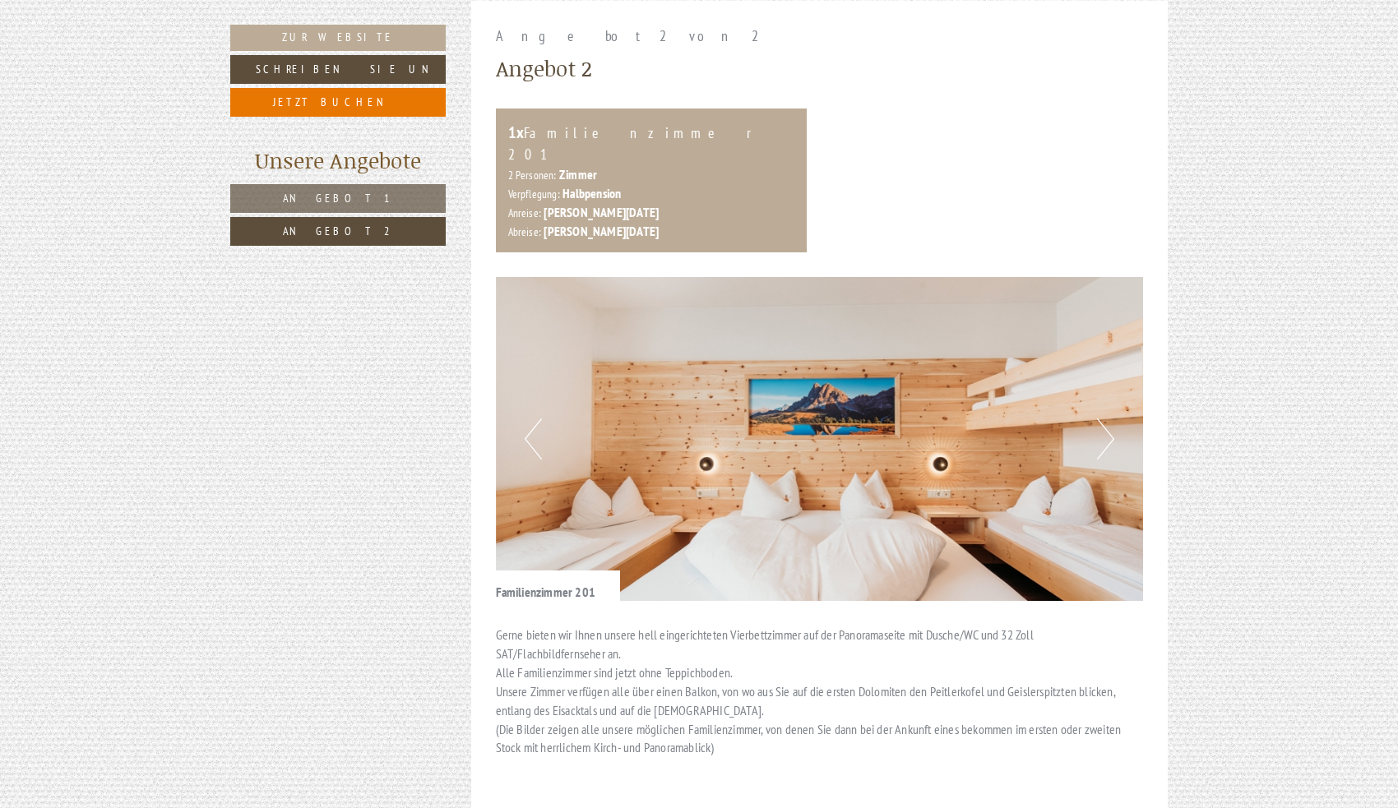
click at [713, 368] on img at bounding box center [820, 439] width 648 height 324
click at [1117, 417] on img at bounding box center [820, 439] width 648 height 324
click at [1117, 418] on img at bounding box center [820, 439] width 648 height 324
click at [1093, 417] on img at bounding box center [820, 439] width 648 height 324
